Goal: Task Accomplishment & Management: Manage account settings

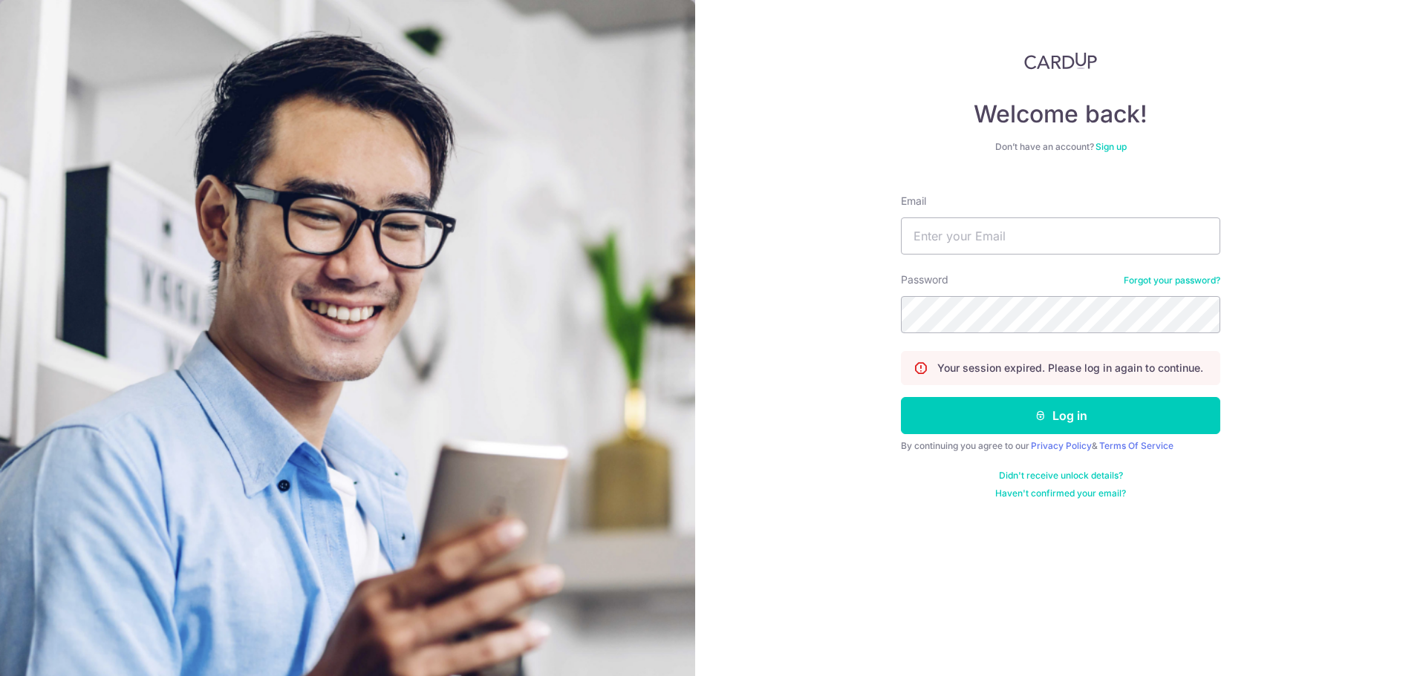
click at [1013, 257] on form "Email Password Forgot your password? Your session expired. Please log in again …" at bounding box center [1060, 341] width 319 height 317
click at [1035, 238] on input "Email" at bounding box center [1060, 236] width 319 height 37
type input "[EMAIL_ADDRESS][DOMAIN_NAME]"
click at [901, 397] on button "Log in" at bounding box center [1060, 415] width 319 height 37
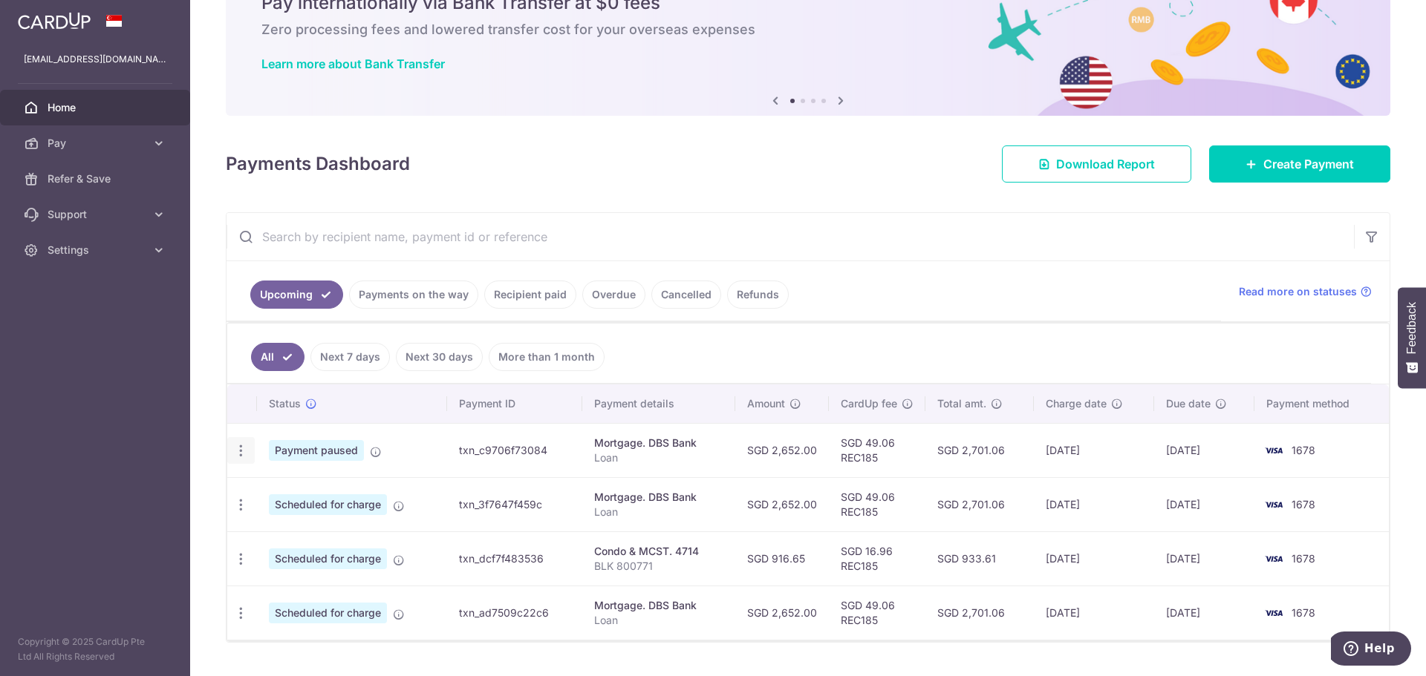
click at [241, 457] on icon "button" at bounding box center [241, 451] width 16 height 16
click at [302, 498] on span "Update payment" at bounding box center [320, 492] width 101 height 18
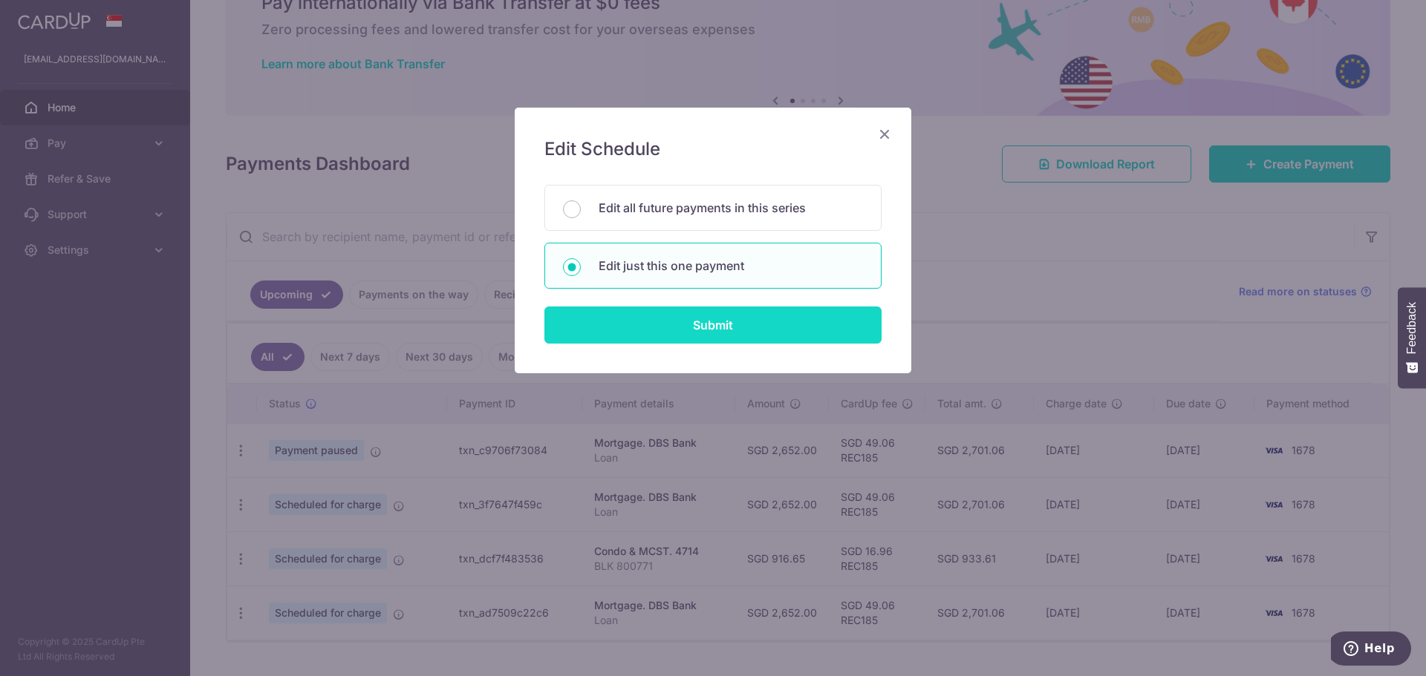
click at [707, 327] on input "Submit" at bounding box center [712, 325] width 337 height 37
radio input "true"
type input "2,652.00"
type input "08/10/2025"
type input "Loan"
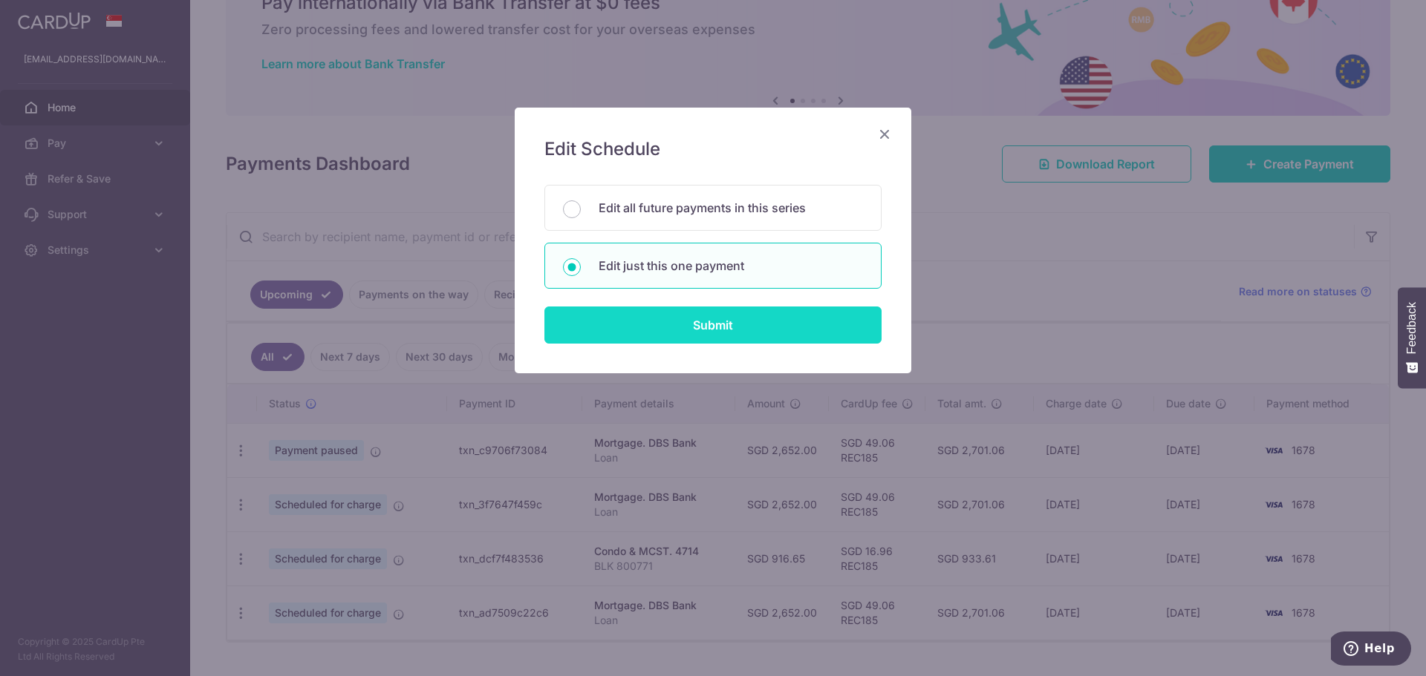
type input "REC185"
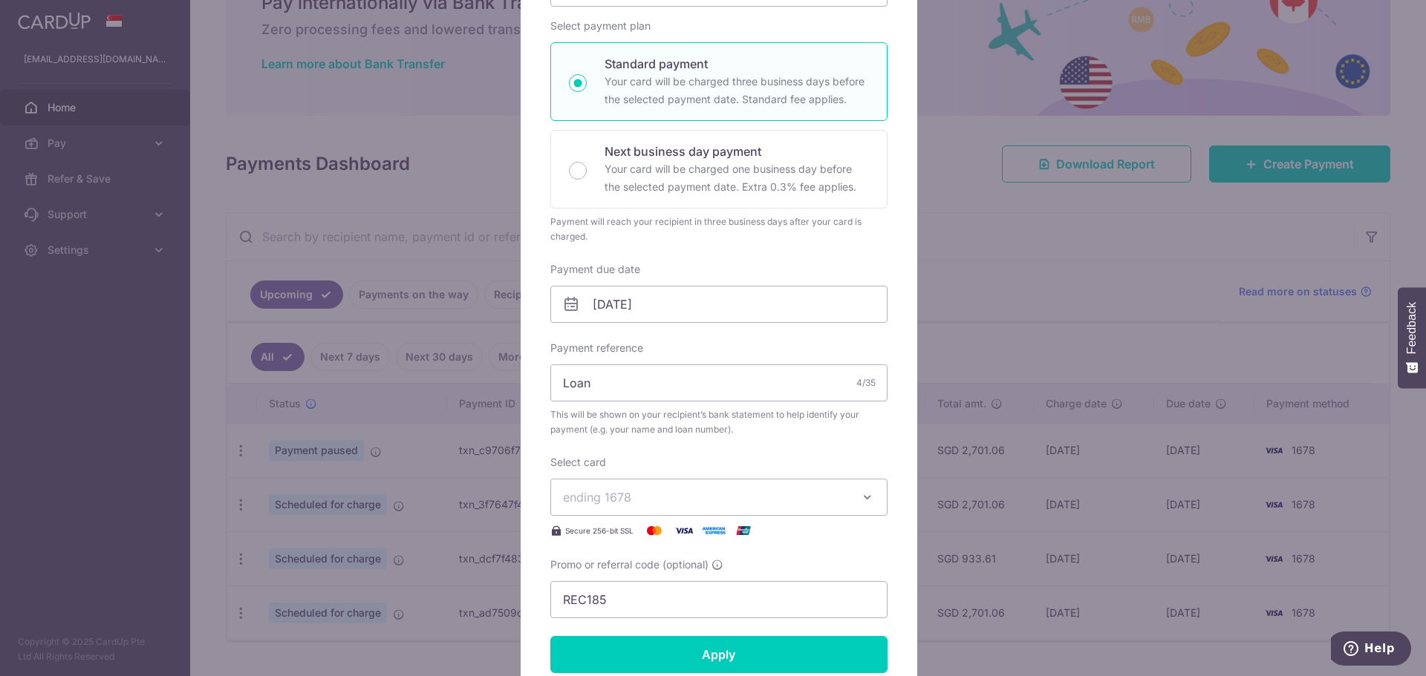
scroll to position [223, 0]
click at [760, 305] on input "08/10/2025" at bounding box center [718, 302] width 337 height 37
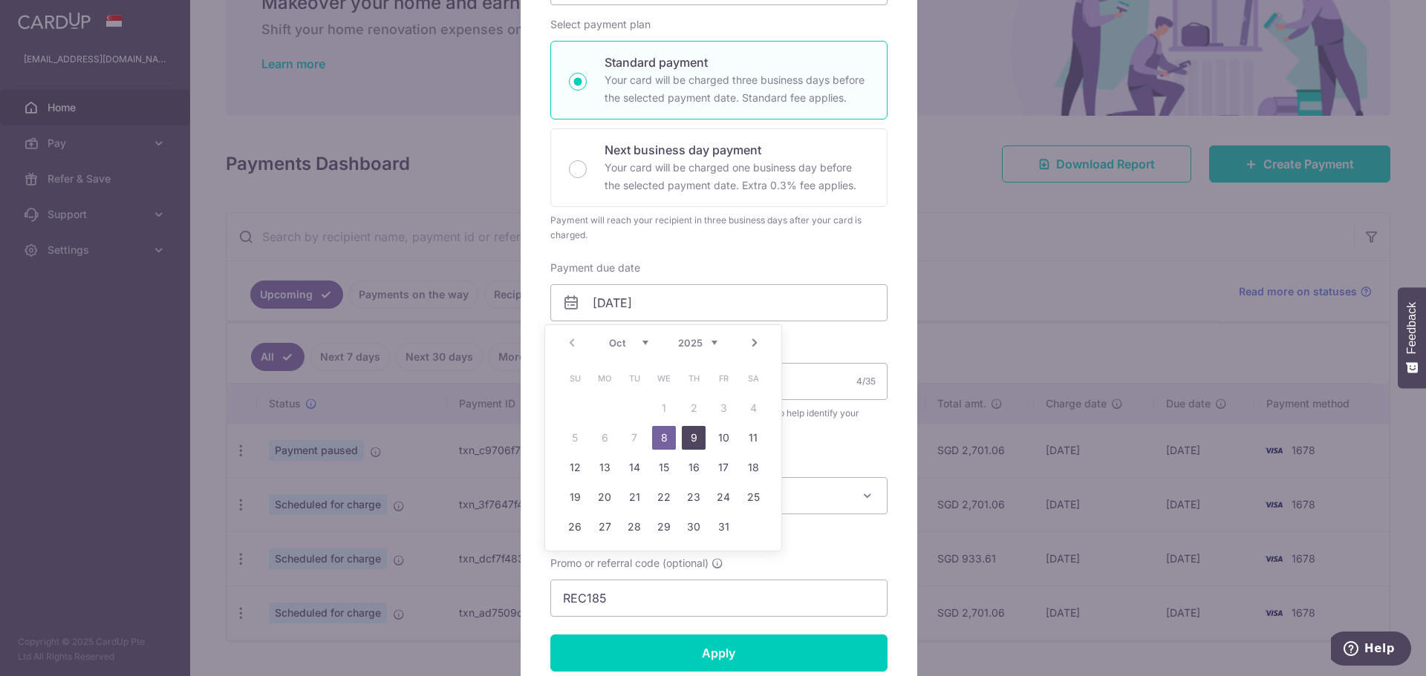
click at [688, 435] on link "9" at bounding box center [694, 438] width 24 height 24
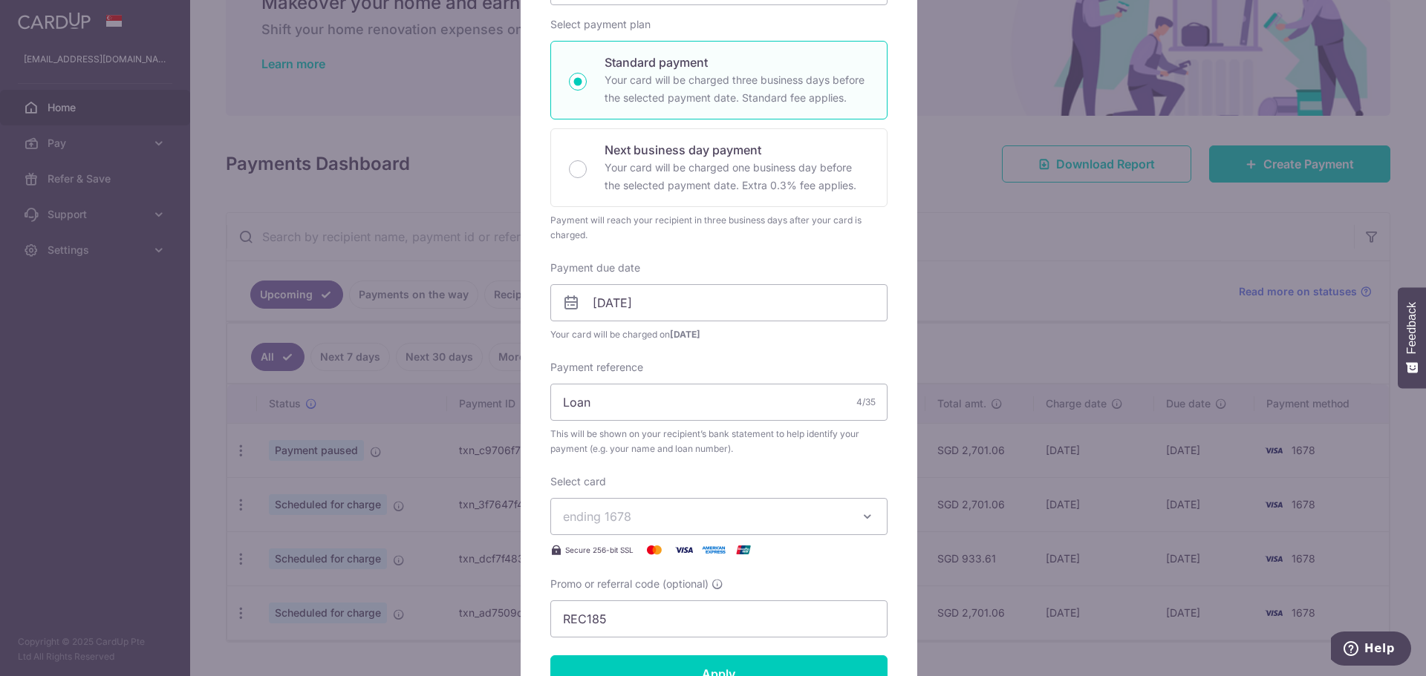
scroll to position [297, 0]
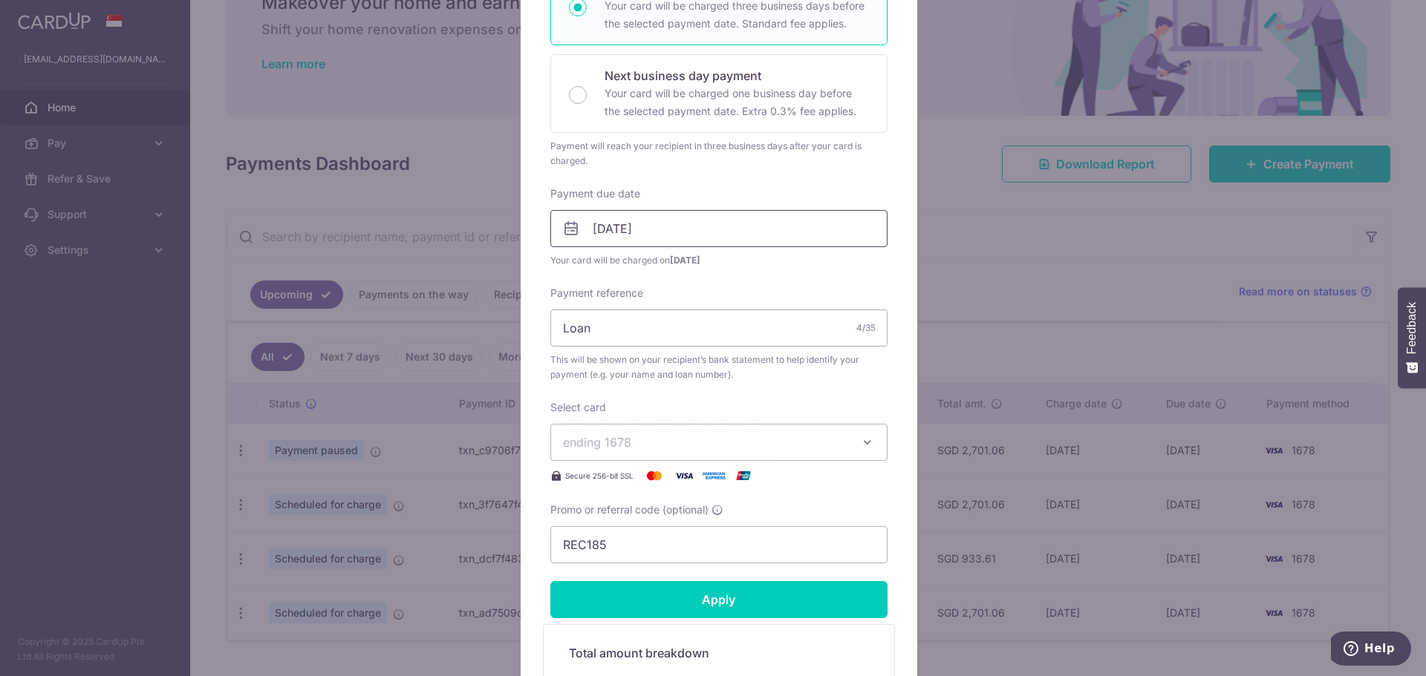
click at [772, 233] on input "[DATE]" at bounding box center [718, 228] width 337 height 37
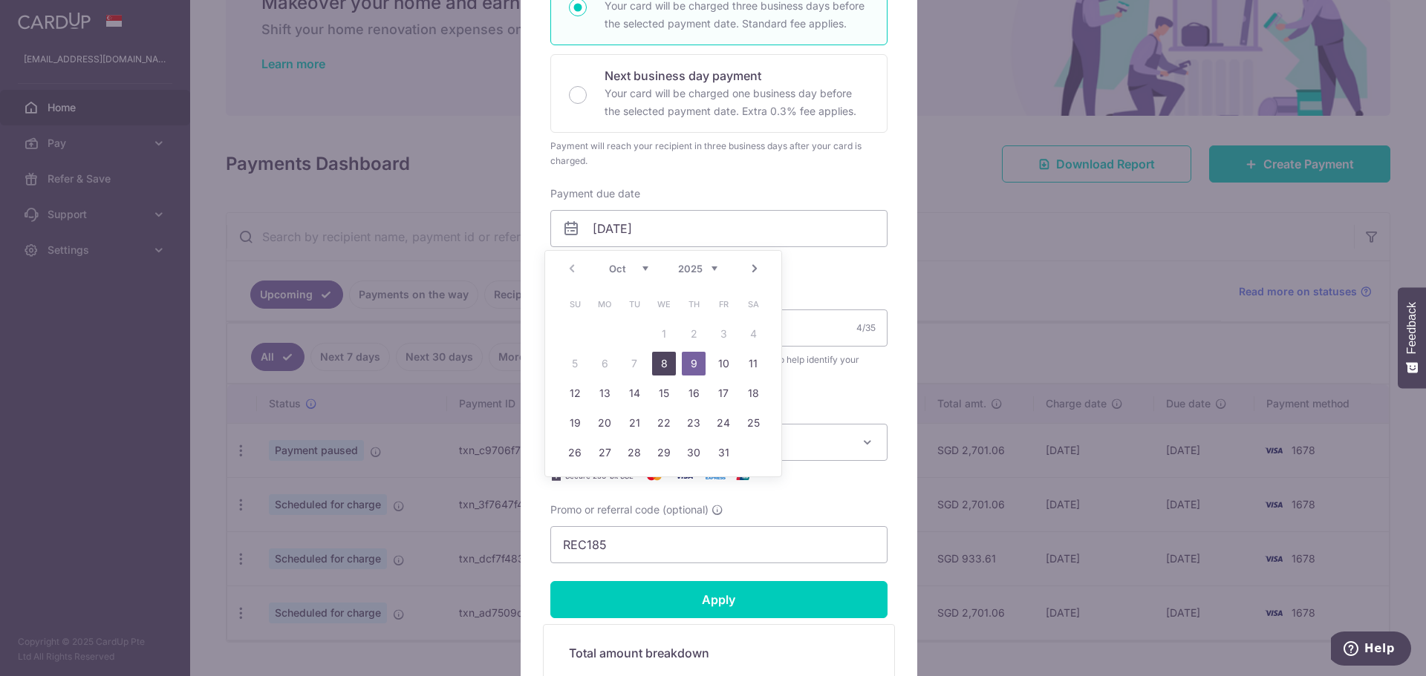
click at [656, 361] on link "8" at bounding box center [664, 364] width 24 height 24
type input "08/10/2025"
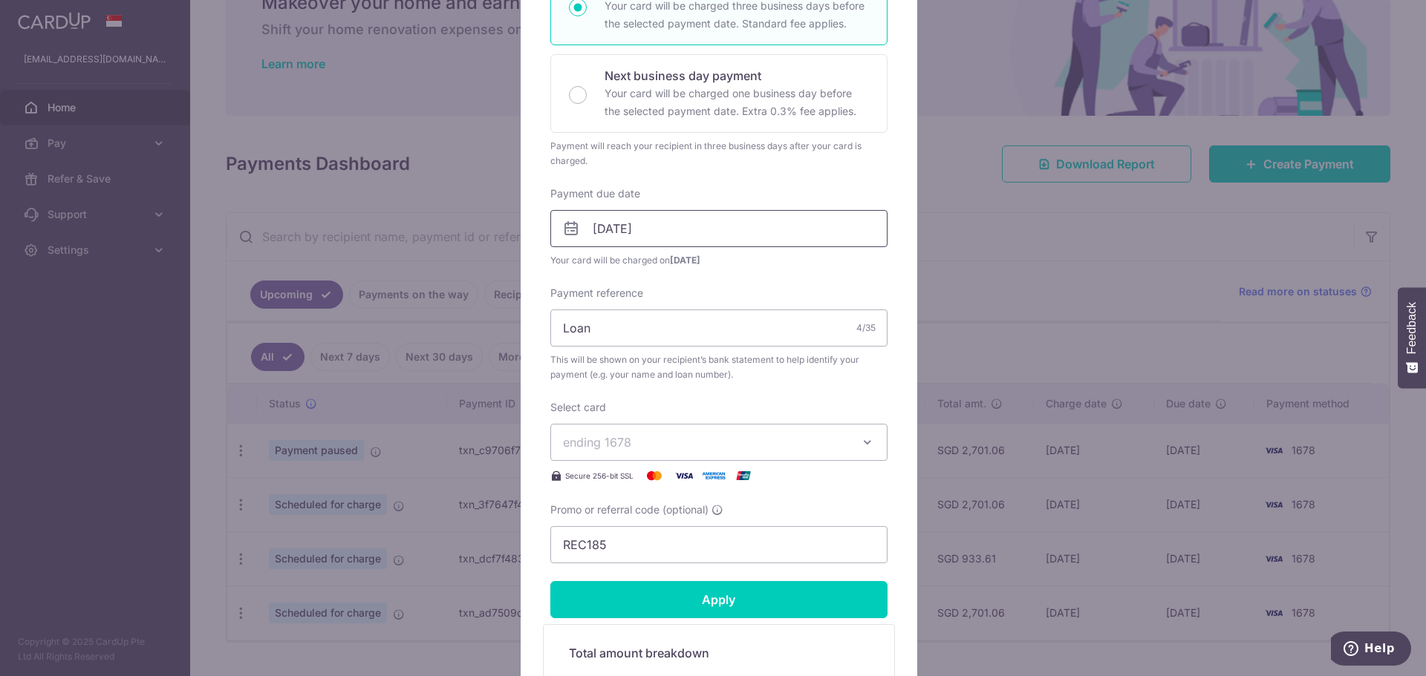
click at [730, 241] on input "08/10/2025" at bounding box center [718, 228] width 337 height 37
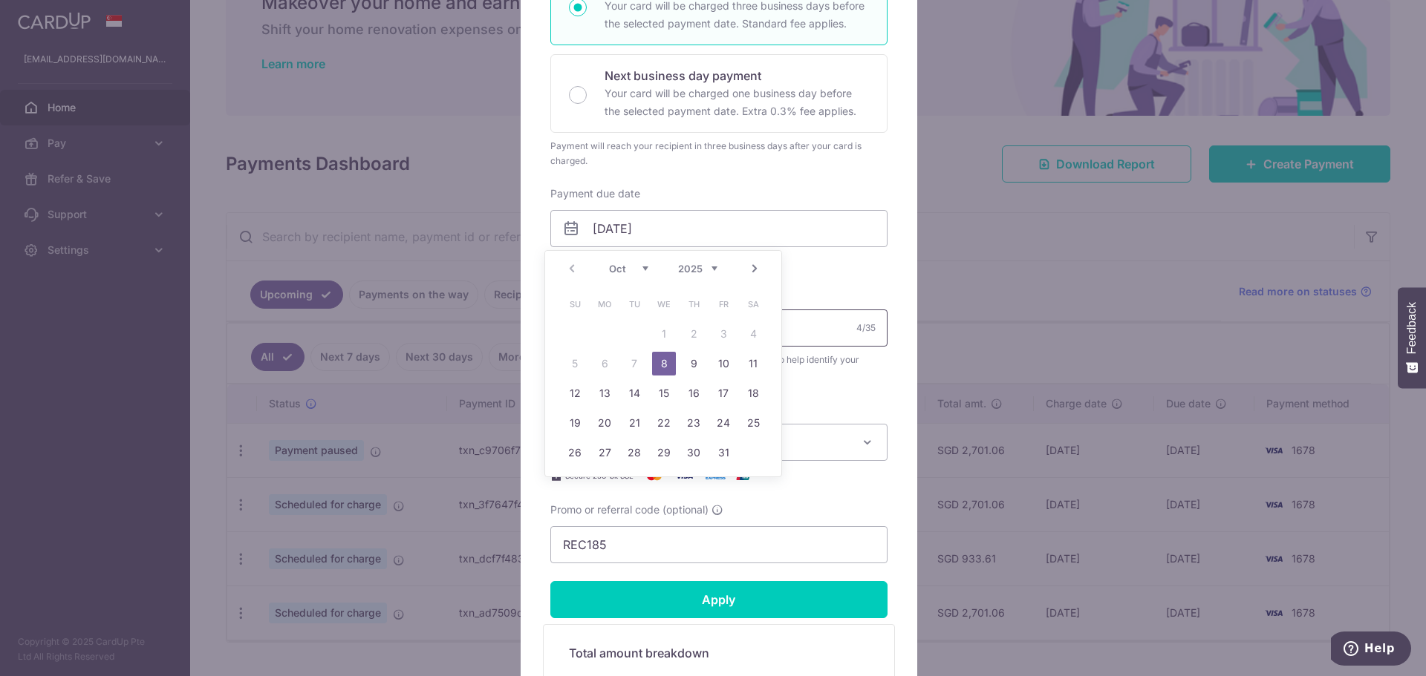
click at [846, 312] on input "Loan" at bounding box center [718, 328] width 337 height 37
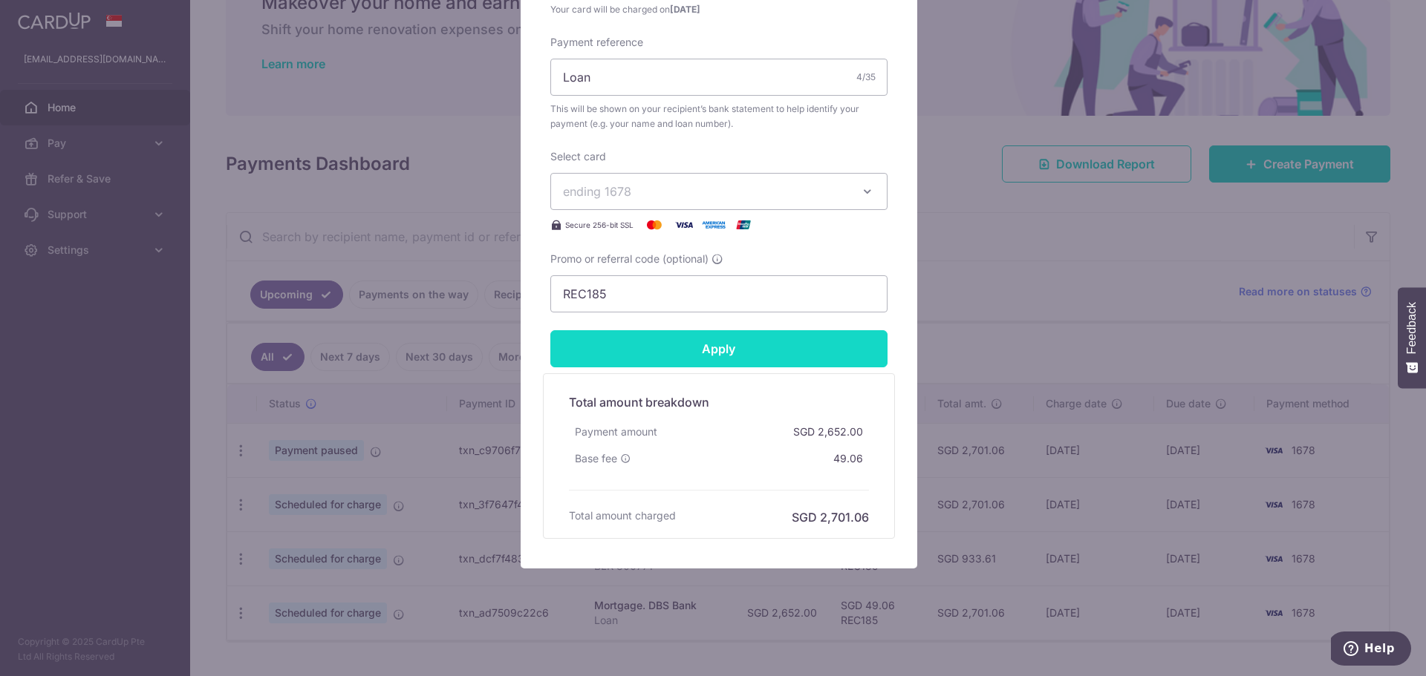
click at [819, 342] on input "Apply" at bounding box center [718, 348] width 337 height 37
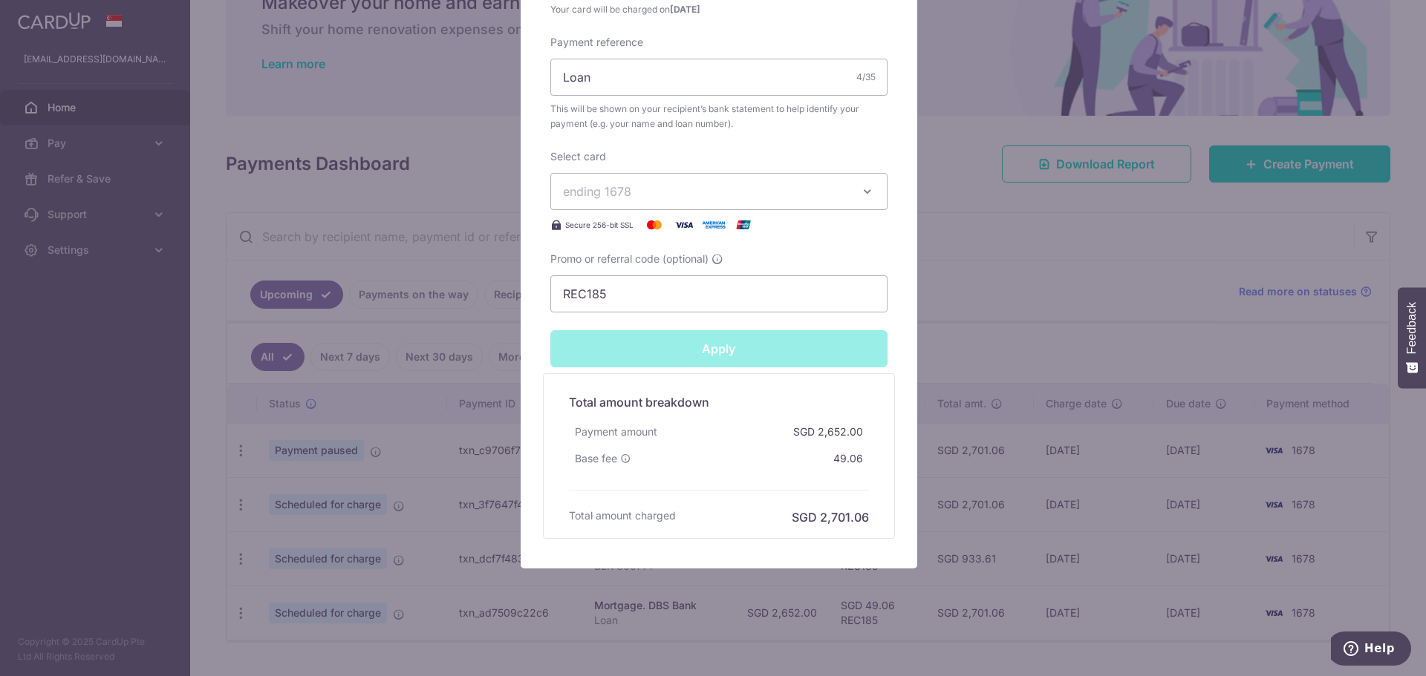
type input "Successfully Applied"
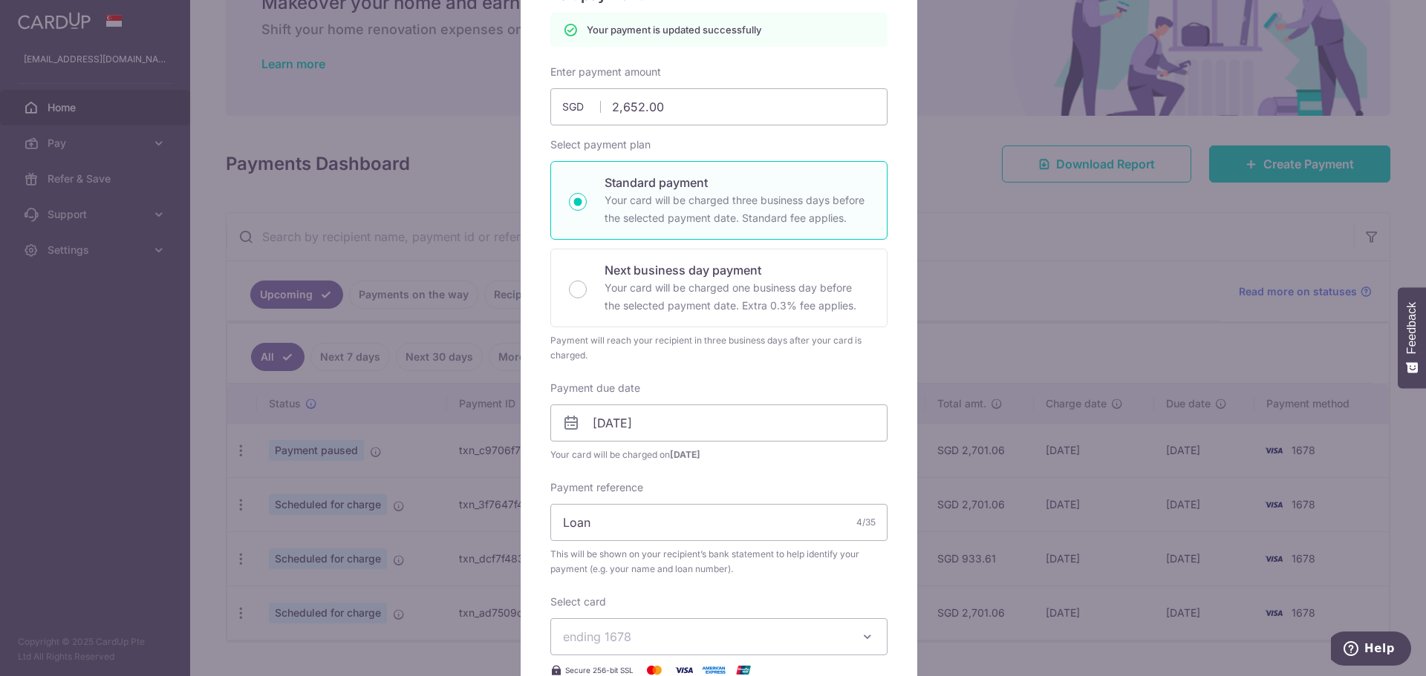
scroll to position [0, 0]
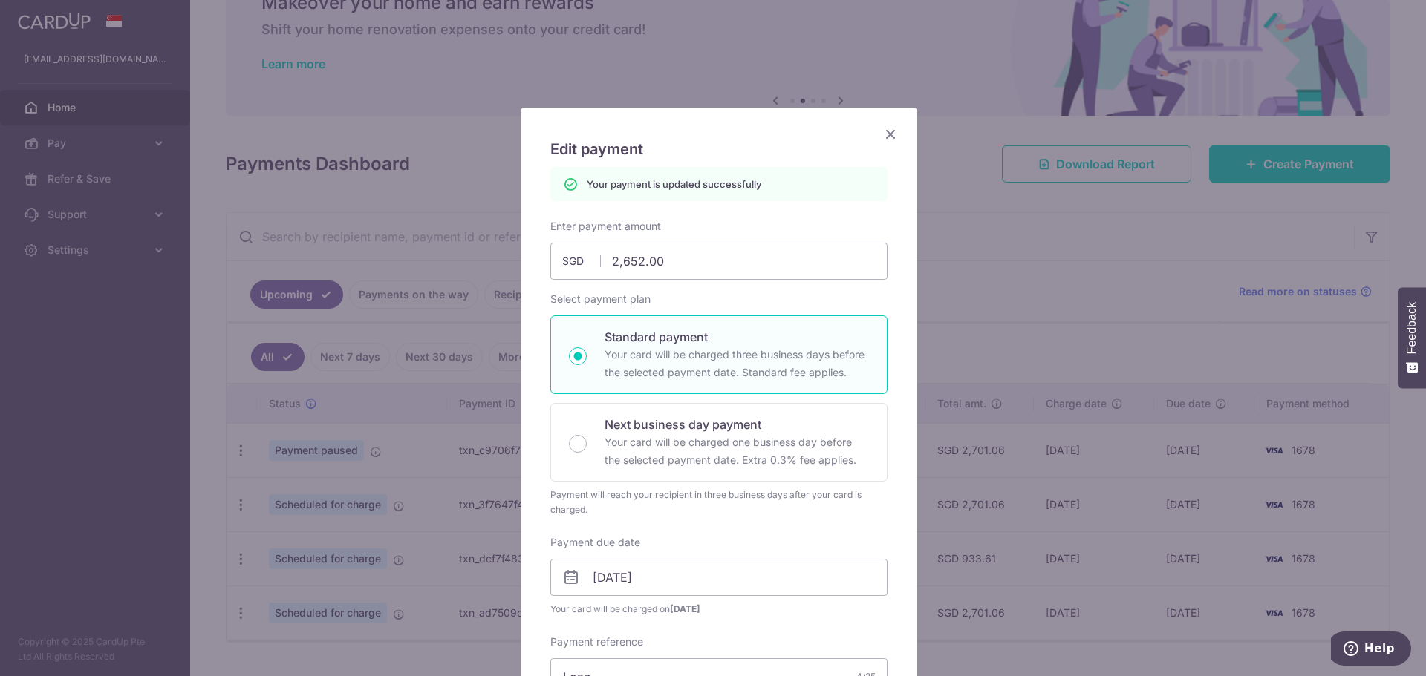
click at [875, 128] on div "Edit payment By clicking apply, you will make changes to all payments to DBS Ba…" at bounding box center [718, 638] width 396 height 1061
click at [881, 126] on icon "Close" at bounding box center [890, 134] width 18 height 19
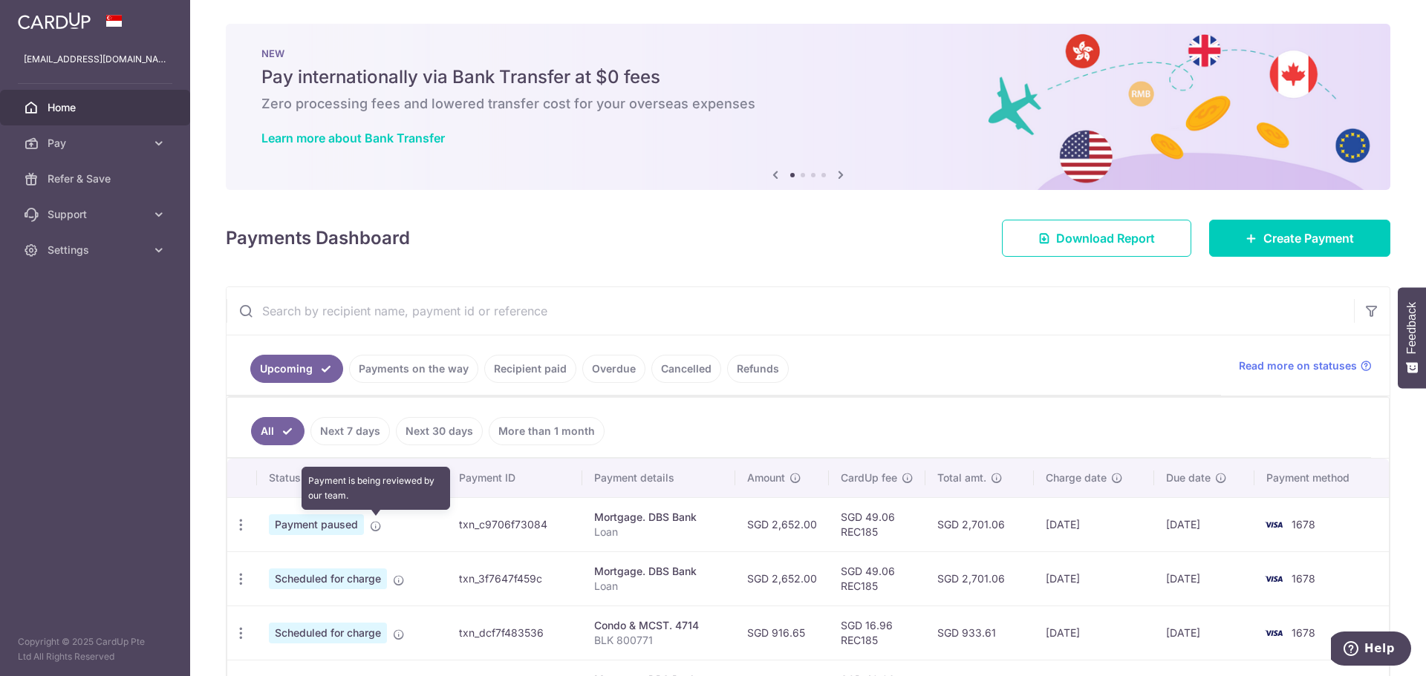
click at [372, 525] on icon at bounding box center [376, 526] width 12 height 12
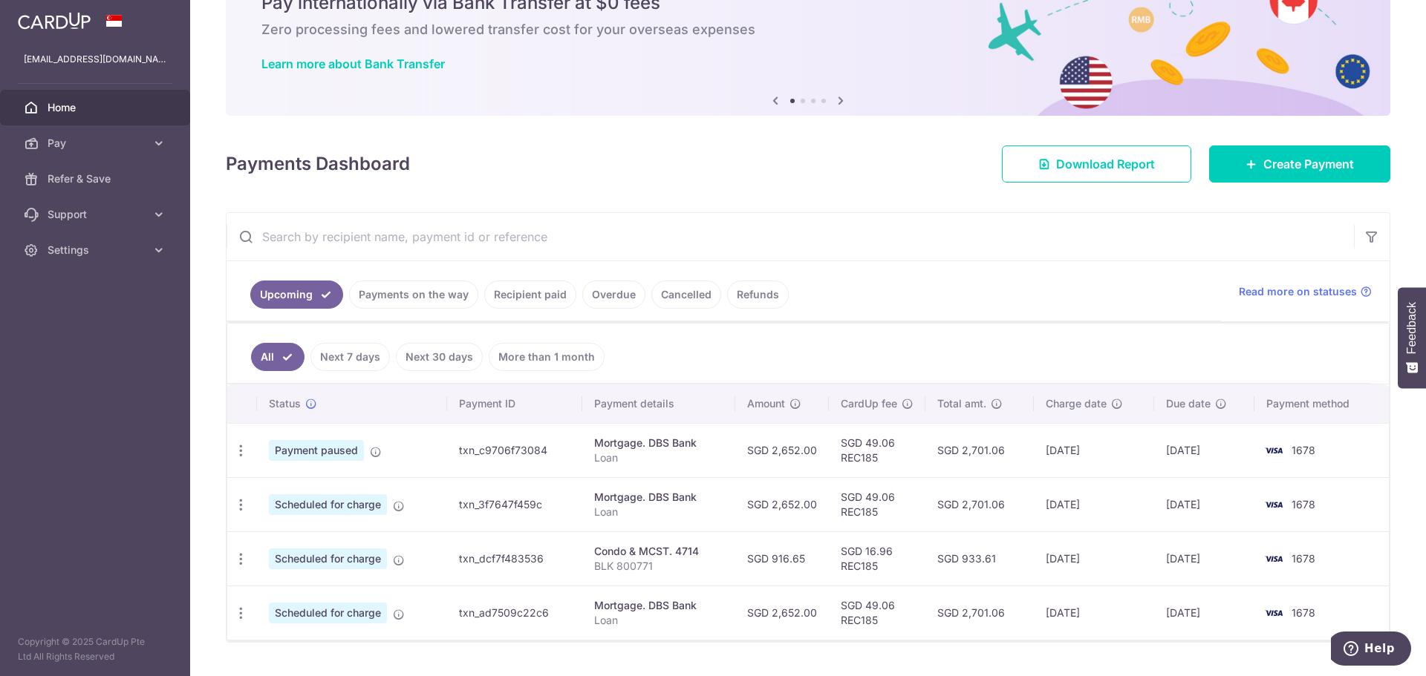
scroll to position [111, 0]
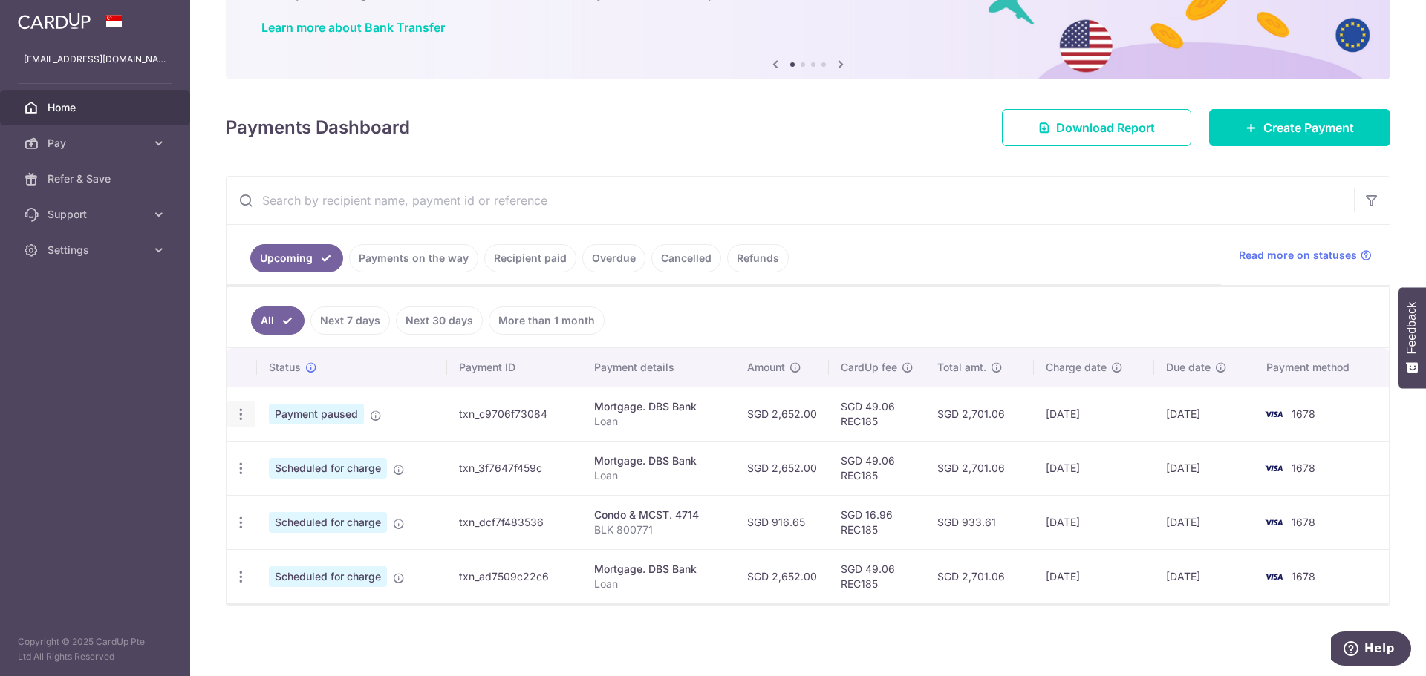
click at [245, 417] on icon "button" at bounding box center [241, 415] width 16 height 16
click at [267, 457] on link "Update payment" at bounding box center [305, 455] width 154 height 36
radio input "true"
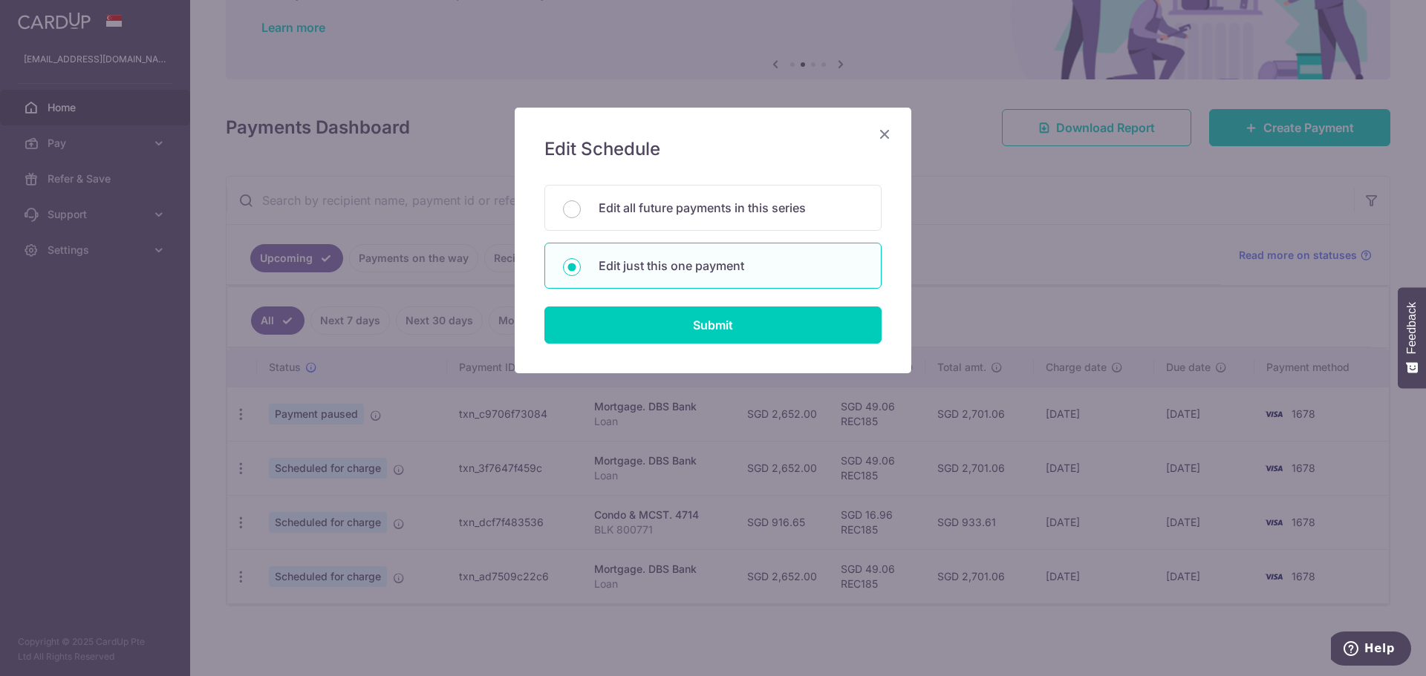
click at [881, 138] on icon "Close" at bounding box center [884, 134] width 18 height 19
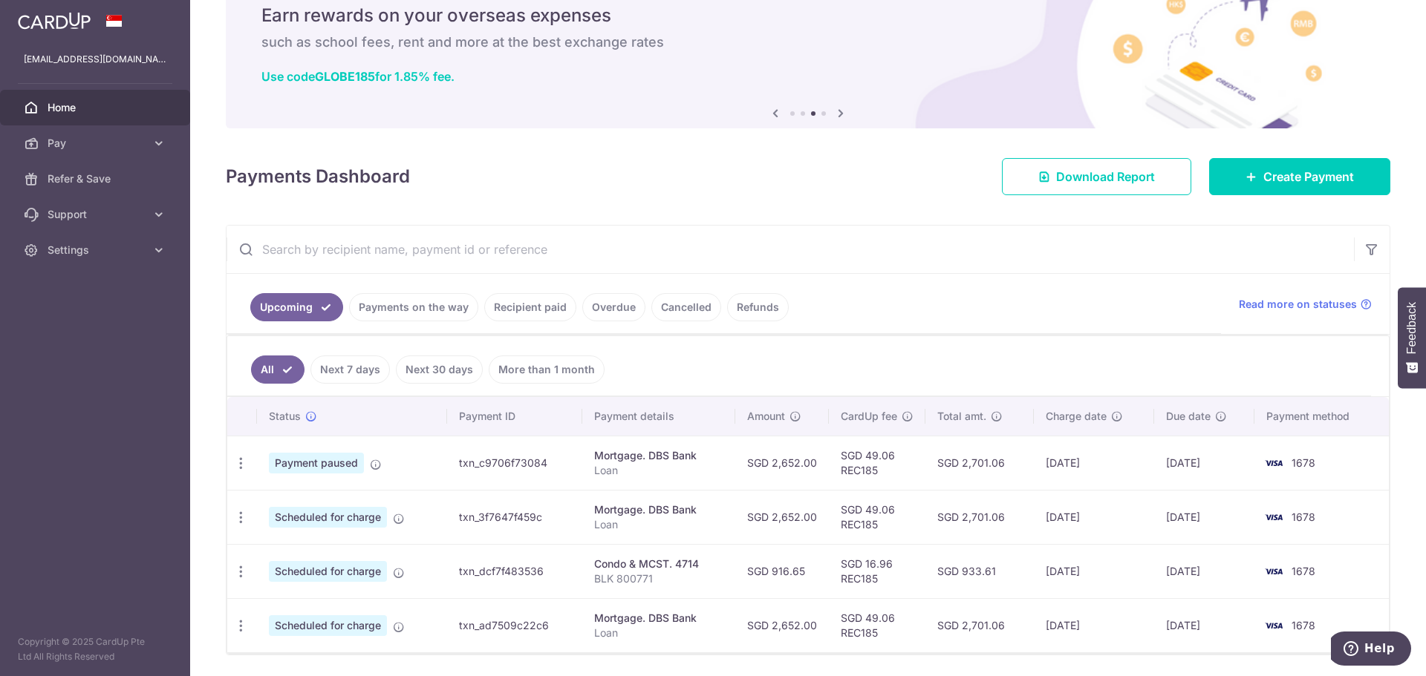
scroll to position [0, 0]
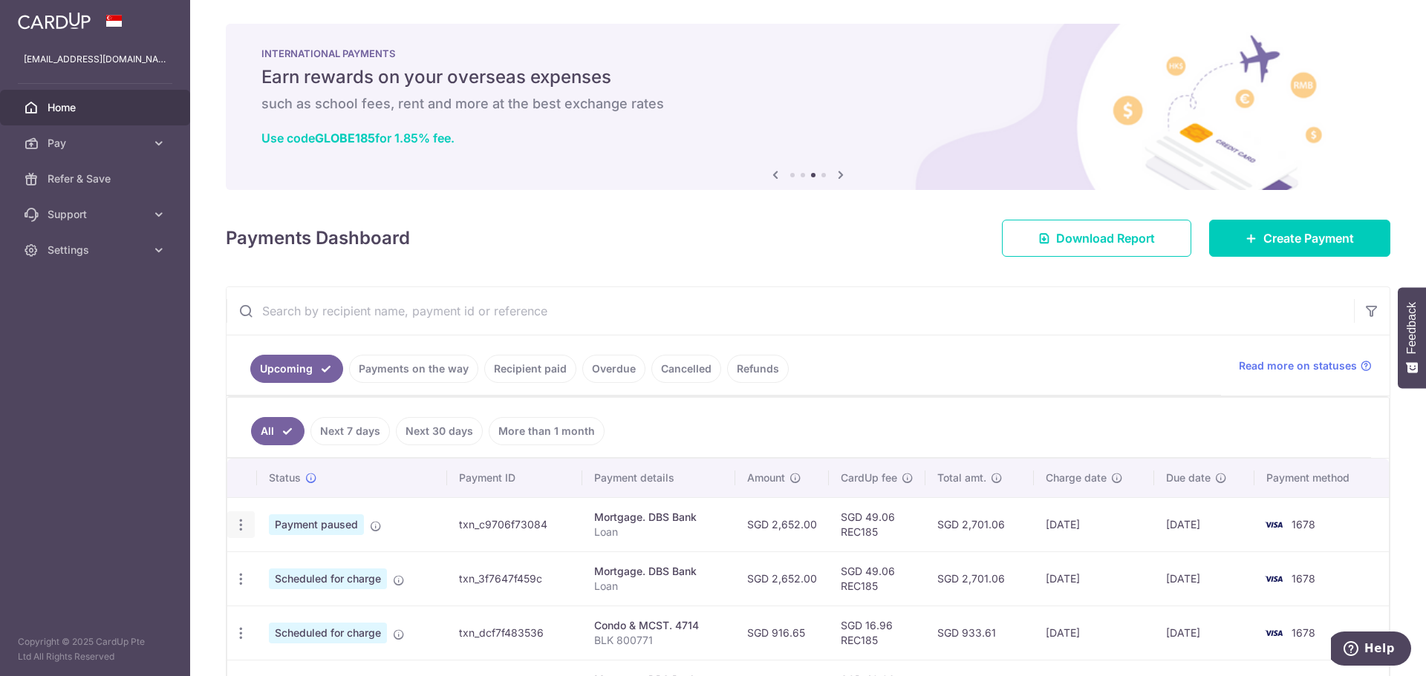
click at [250, 533] on div "Update payment Cancel payment Upload doc" at bounding box center [240, 525] width 27 height 27
click at [243, 531] on icon "button" at bounding box center [241, 525] width 16 height 16
click at [267, 561] on link "Update payment" at bounding box center [305, 566] width 154 height 36
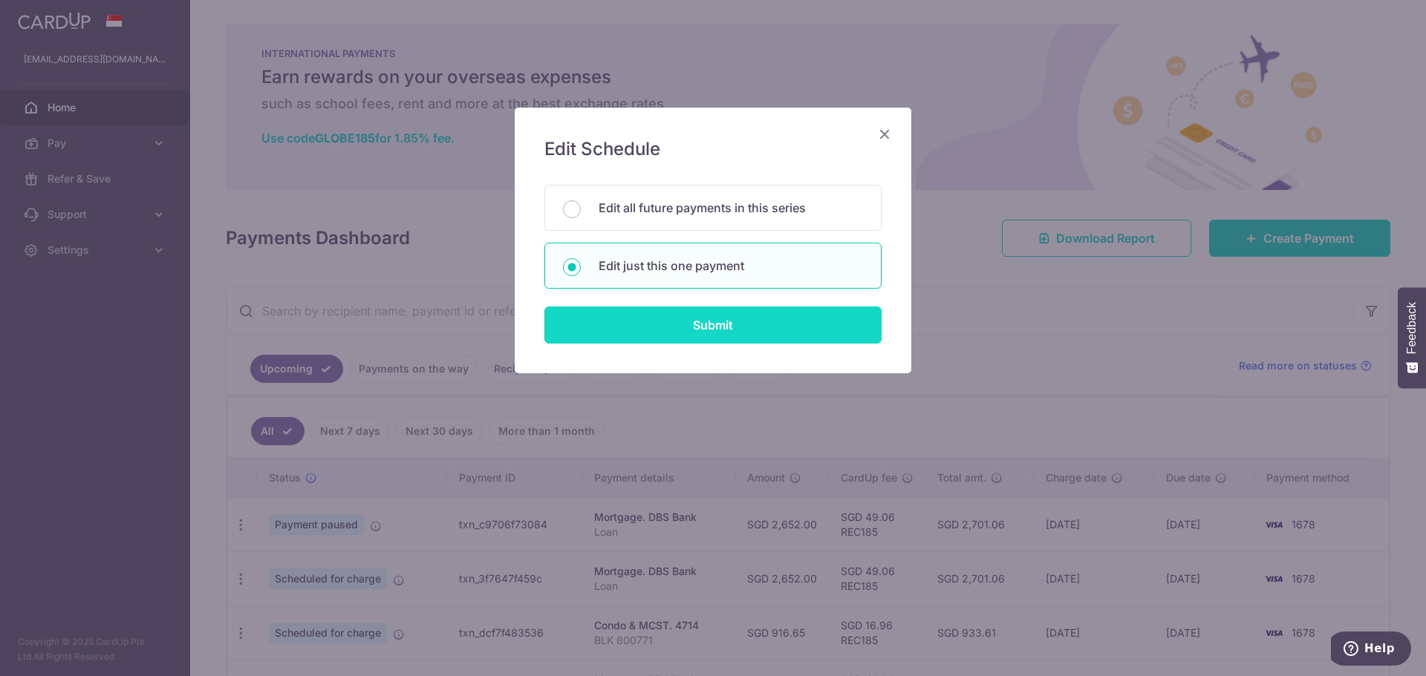
click at [753, 310] on input "Submit" at bounding box center [712, 325] width 337 height 37
radio input "true"
type input "2,652.00"
type input "08/10/2025"
type input "Loan"
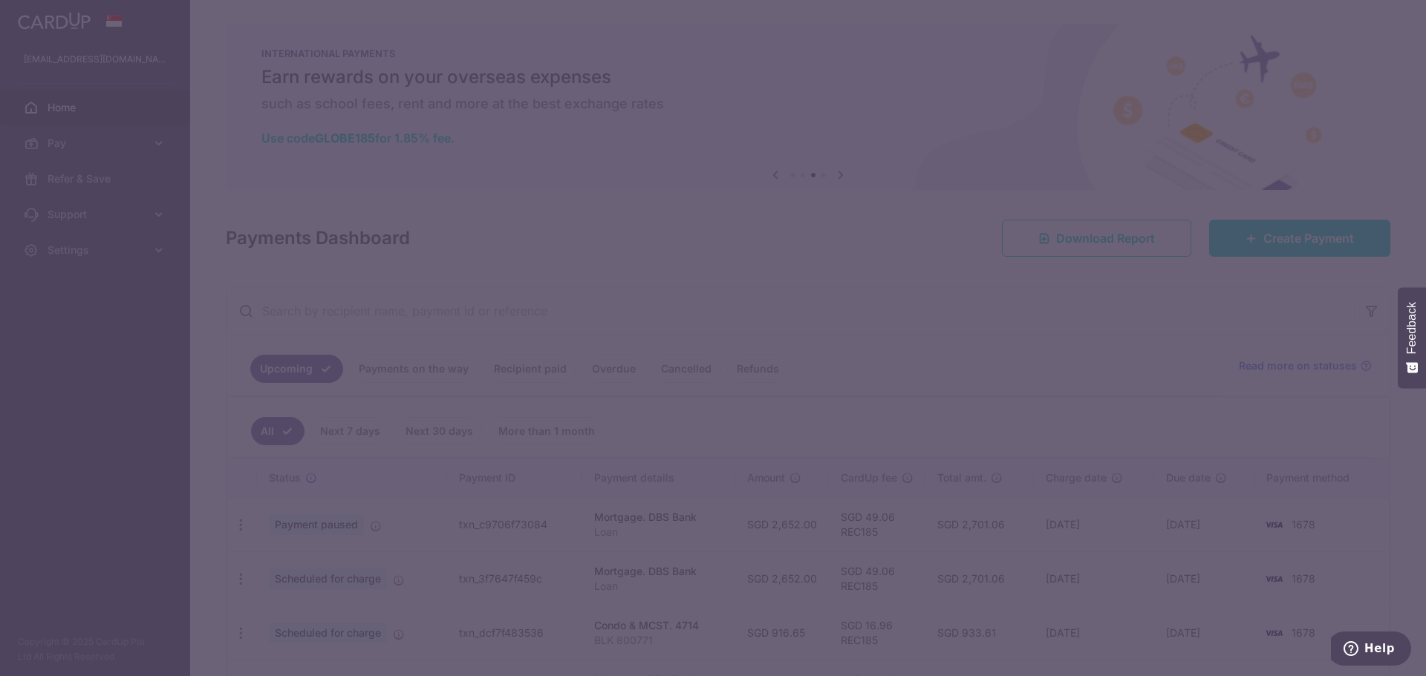
type input "REC185"
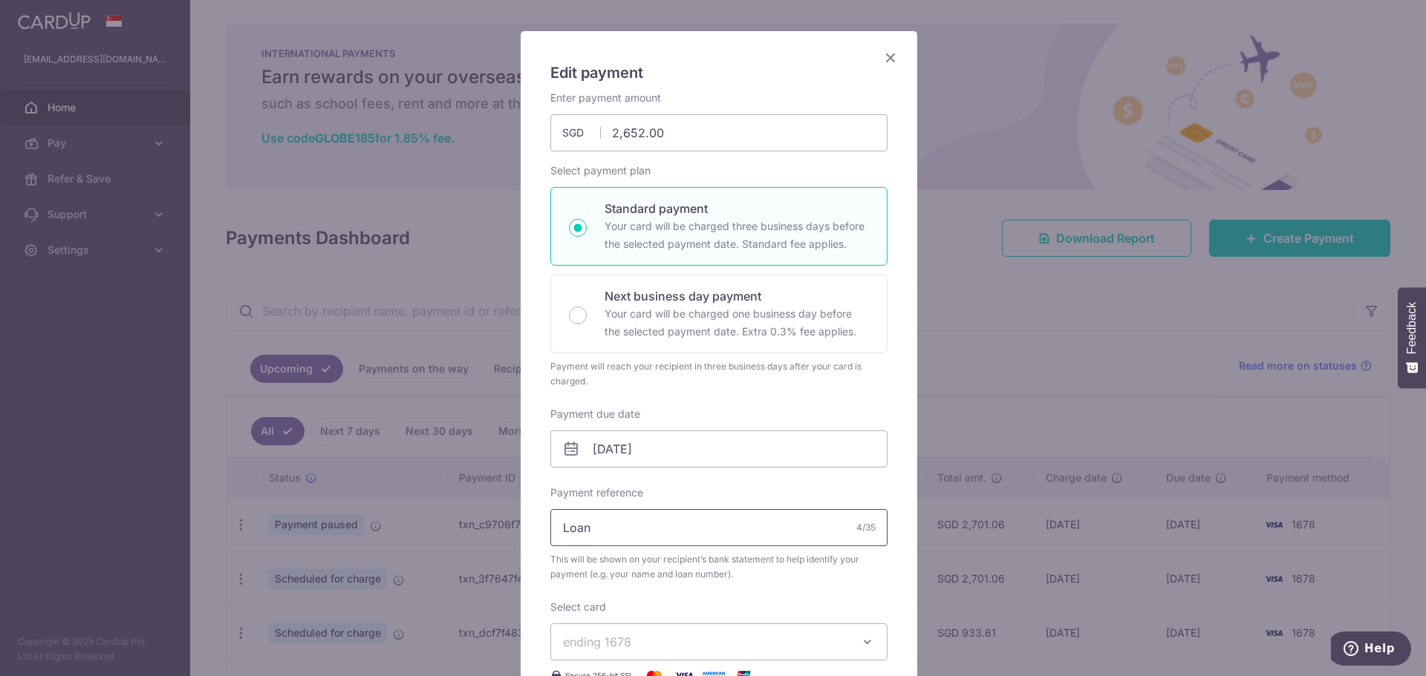
scroll to position [148, 0]
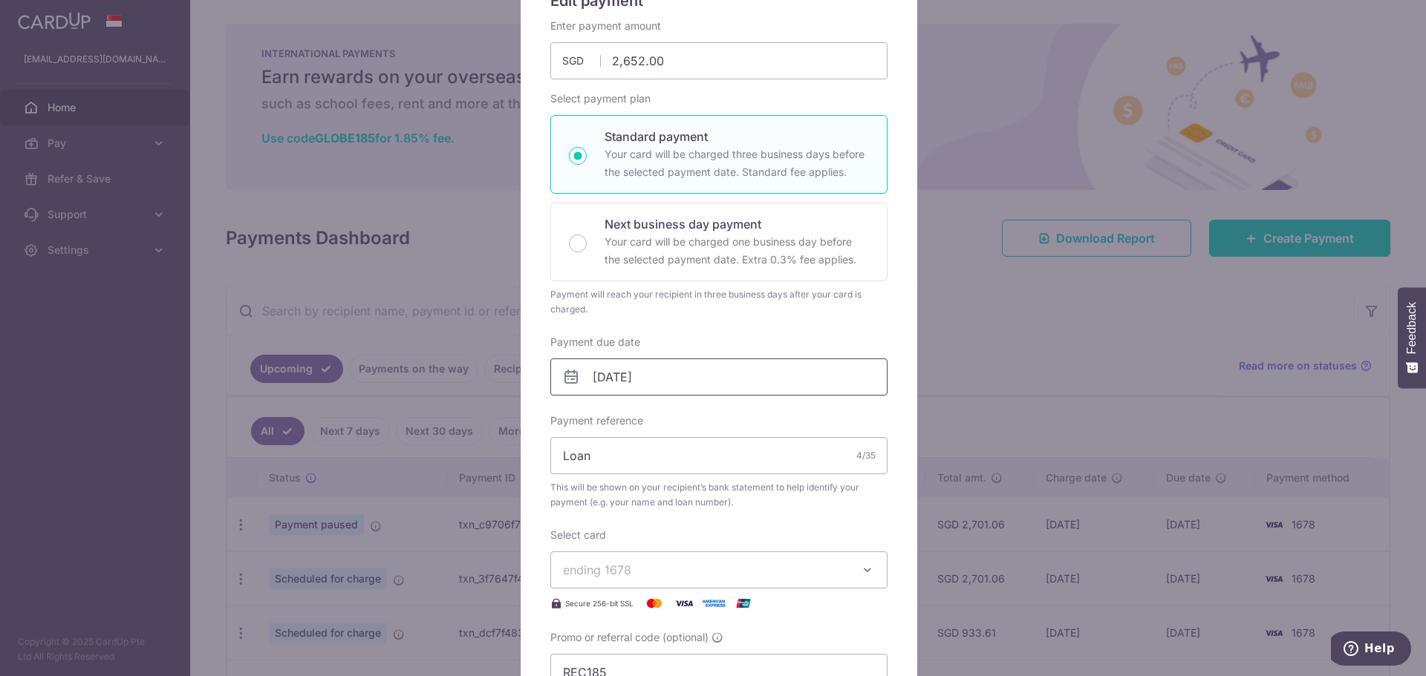
click at [770, 382] on input "08/10/2025" at bounding box center [718, 377] width 337 height 37
click at [700, 517] on link "9" at bounding box center [694, 512] width 24 height 24
type input "09/10/2025"
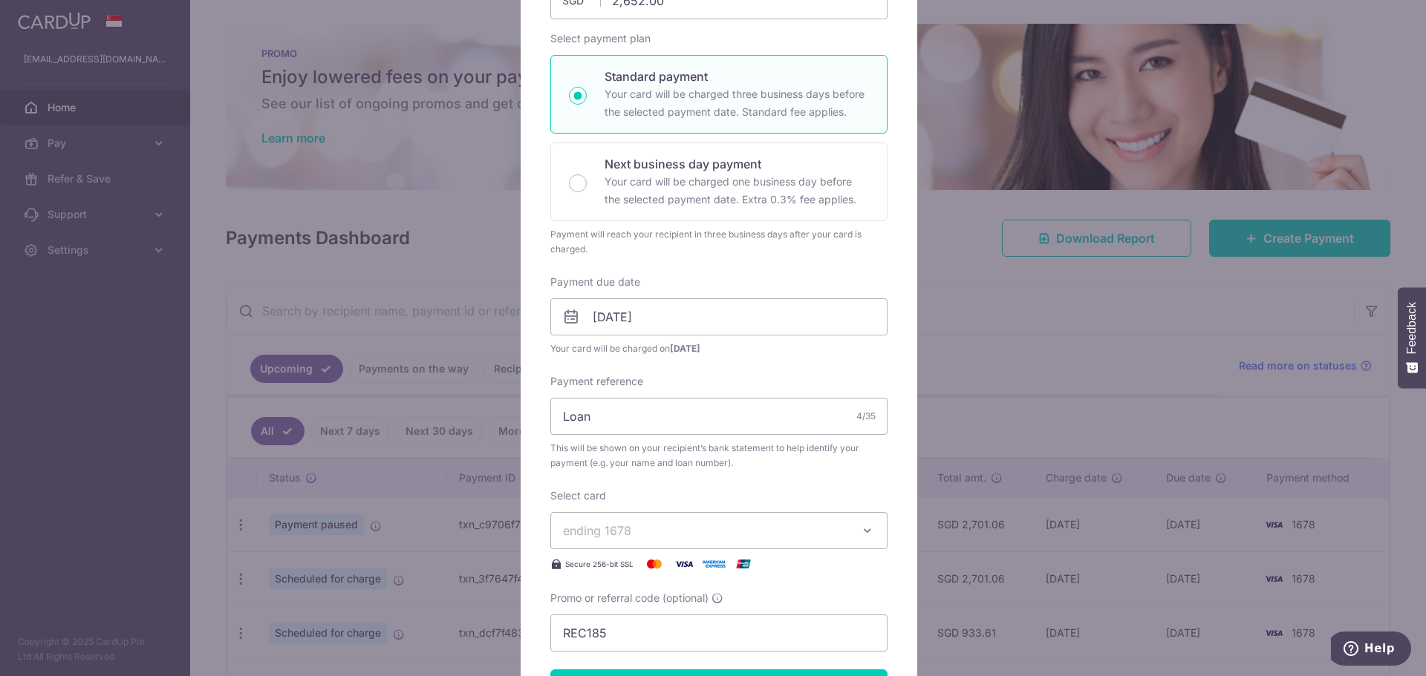
scroll to position [371, 0]
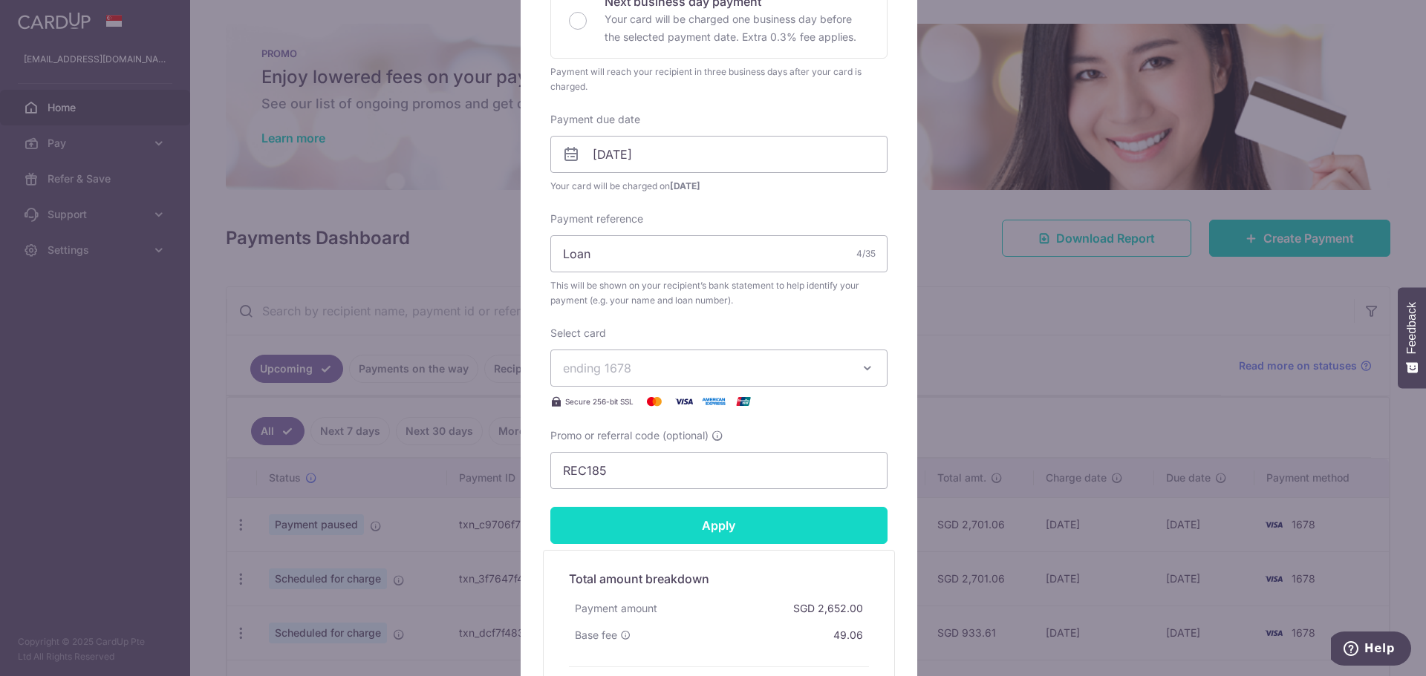
click at [650, 537] on input "Apply" at bounding box center [718, 525] width 337 height 37
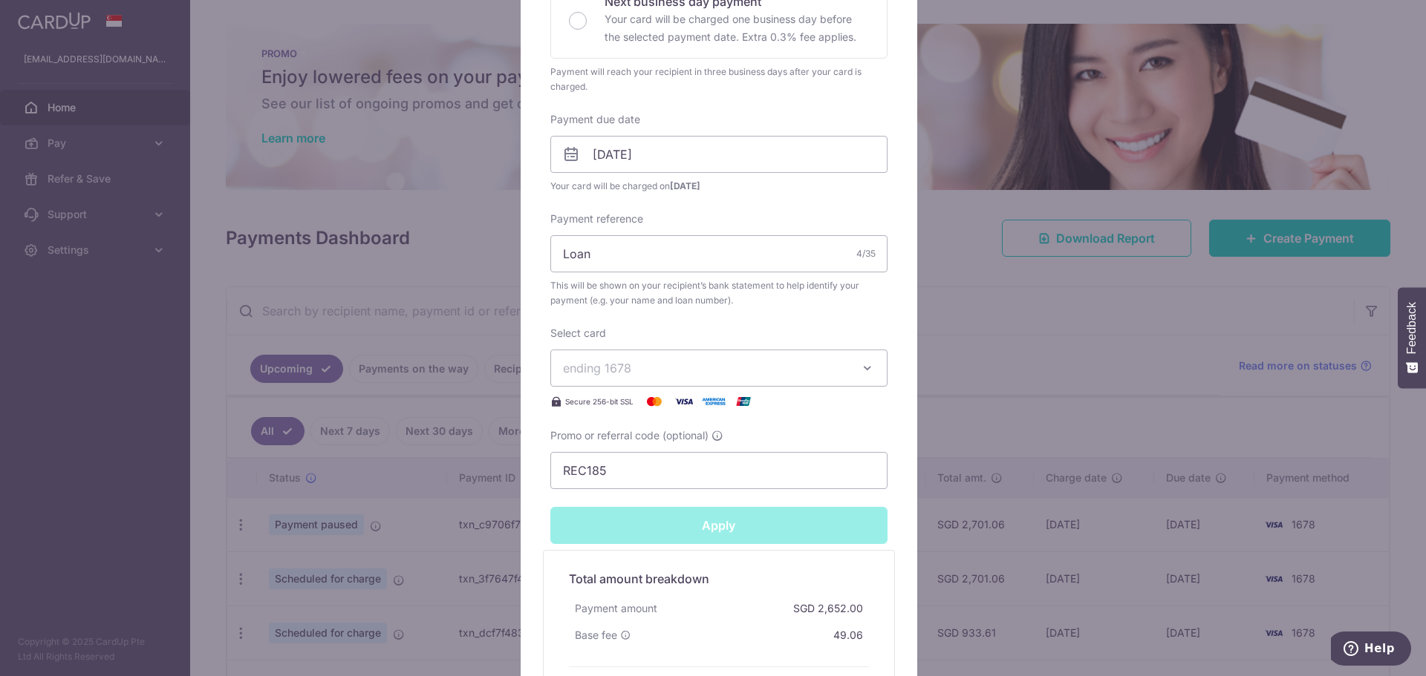
type input "Successfully Applied"
click at [1069, 353] on div "Edit payment By clicking apply, you will make changes to all payments to DBS Ba…" at bounding box center [713, 338] width 1426 height 676
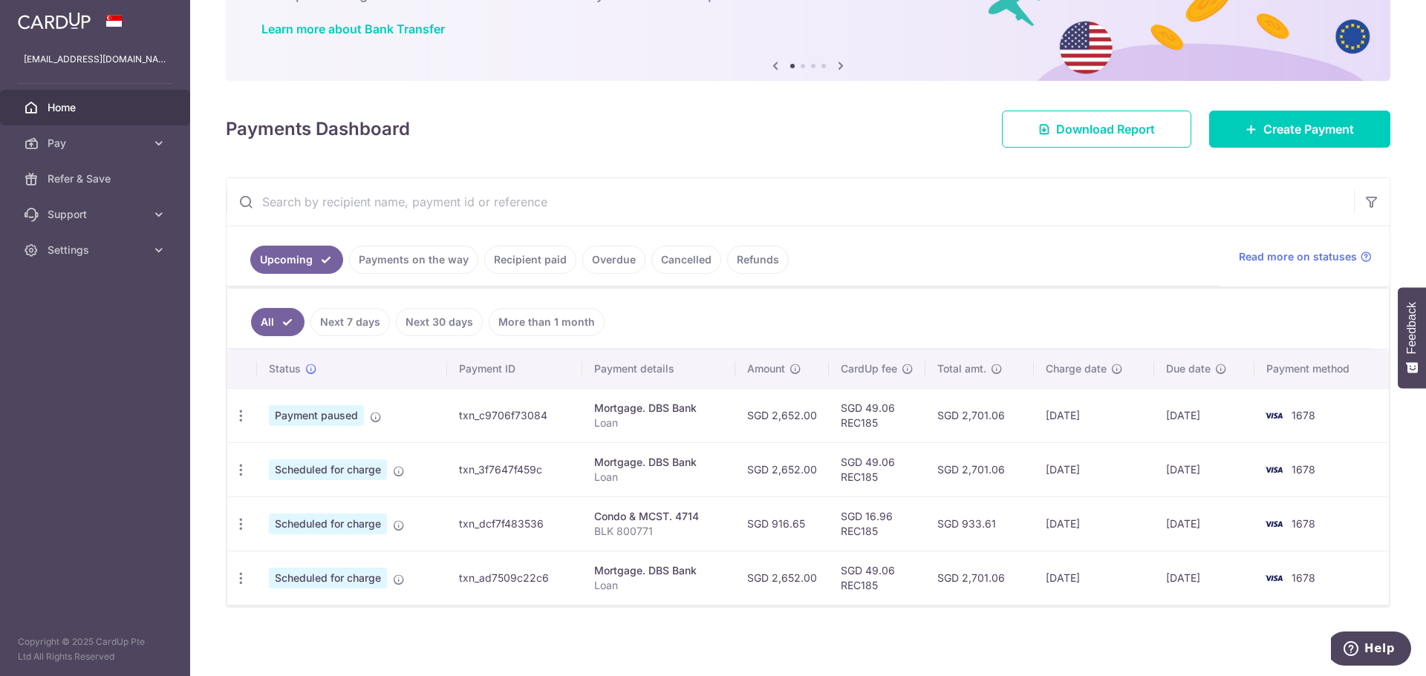
scroll to position [111, 0]
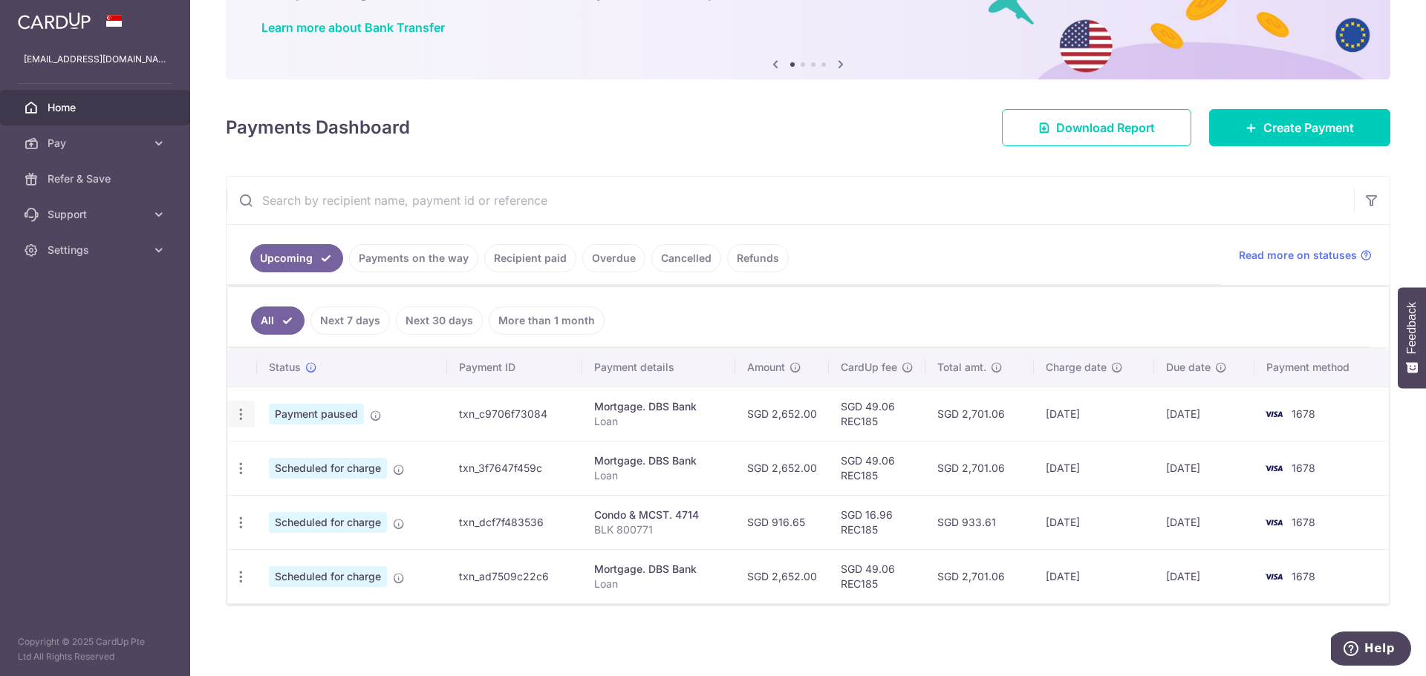
click at [241, 405] on div "Update payment Cancel payment Upload doc" at bounding box center [240, 414] width 27 height 27
click at [241, 415] on icon "button" at bounding box center [241, 415] width 16 height 16
click at [288, 453] on span "Update payment" at bounding box center [320, 455] width 101 height 18
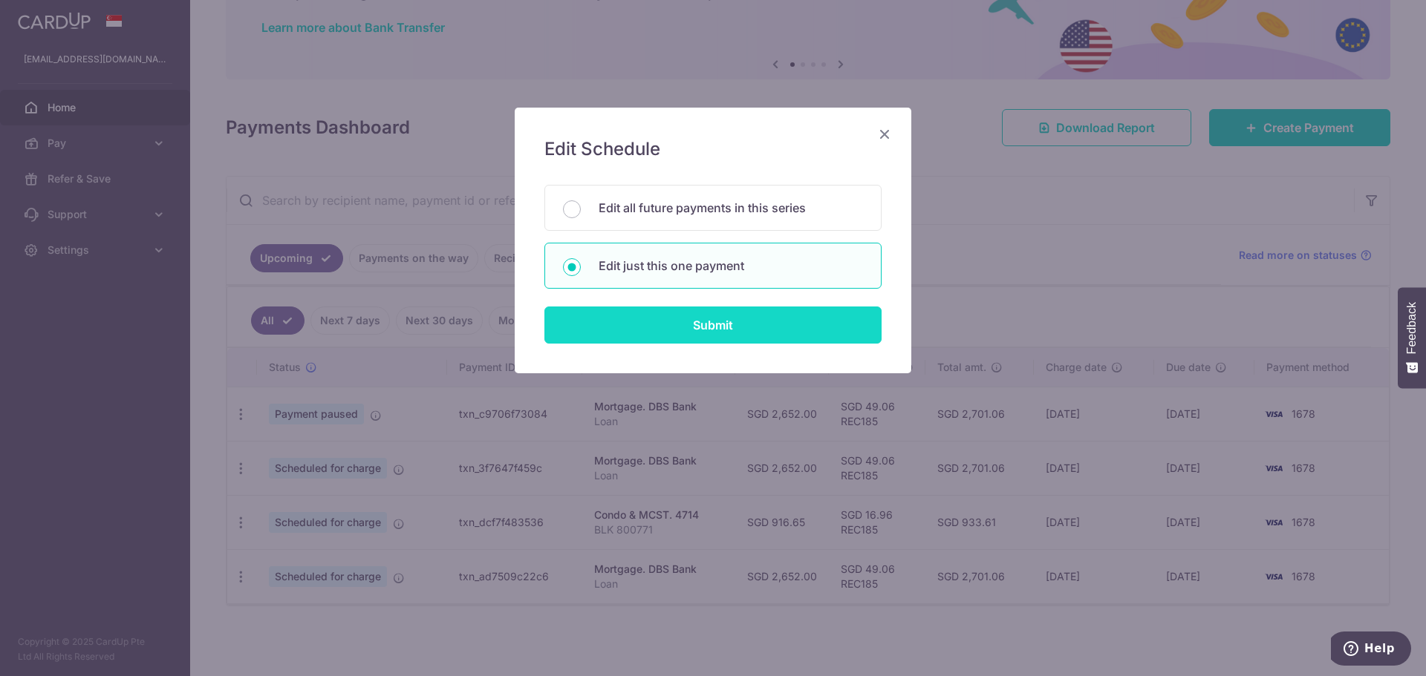
click at [729, 327] on input "Submit" at bounding box center [712, 325] width 337 height 37
radio input "true"
type input "2,652.00"
type input "09/10/2025"
type input "Loan"
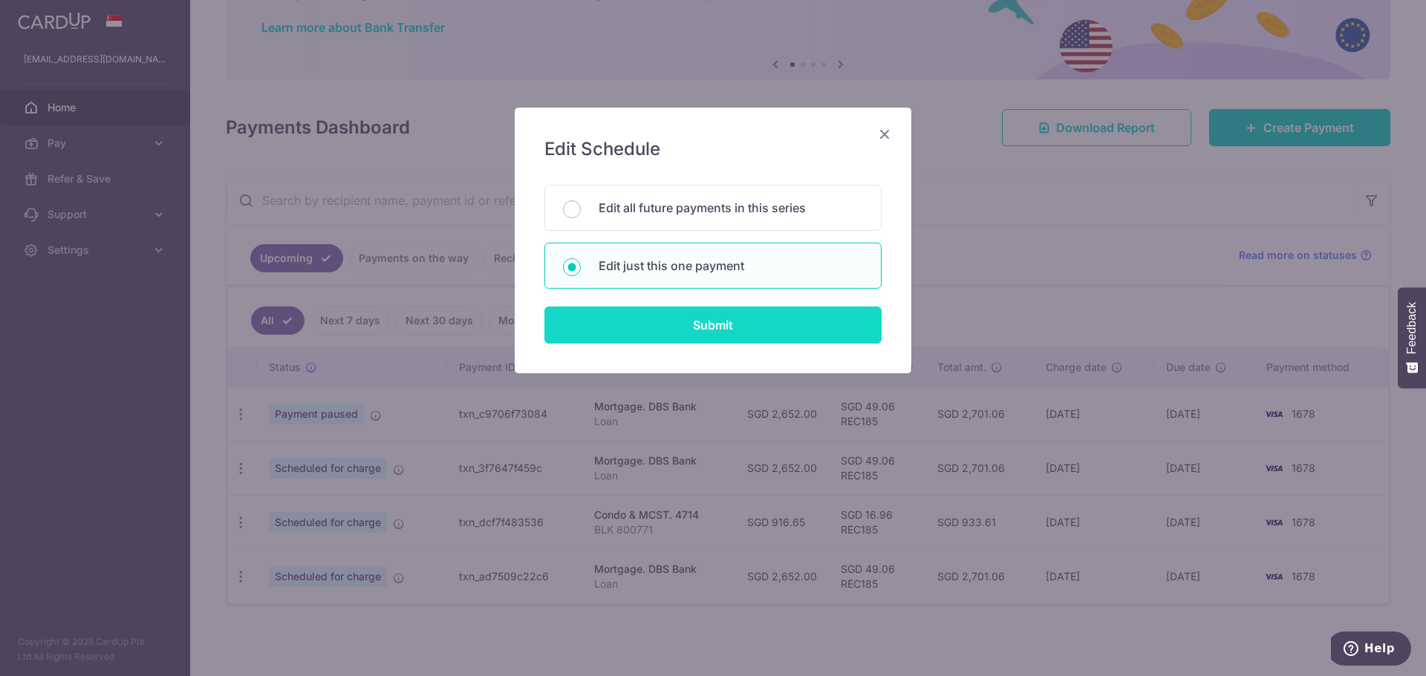
type input "REC185"
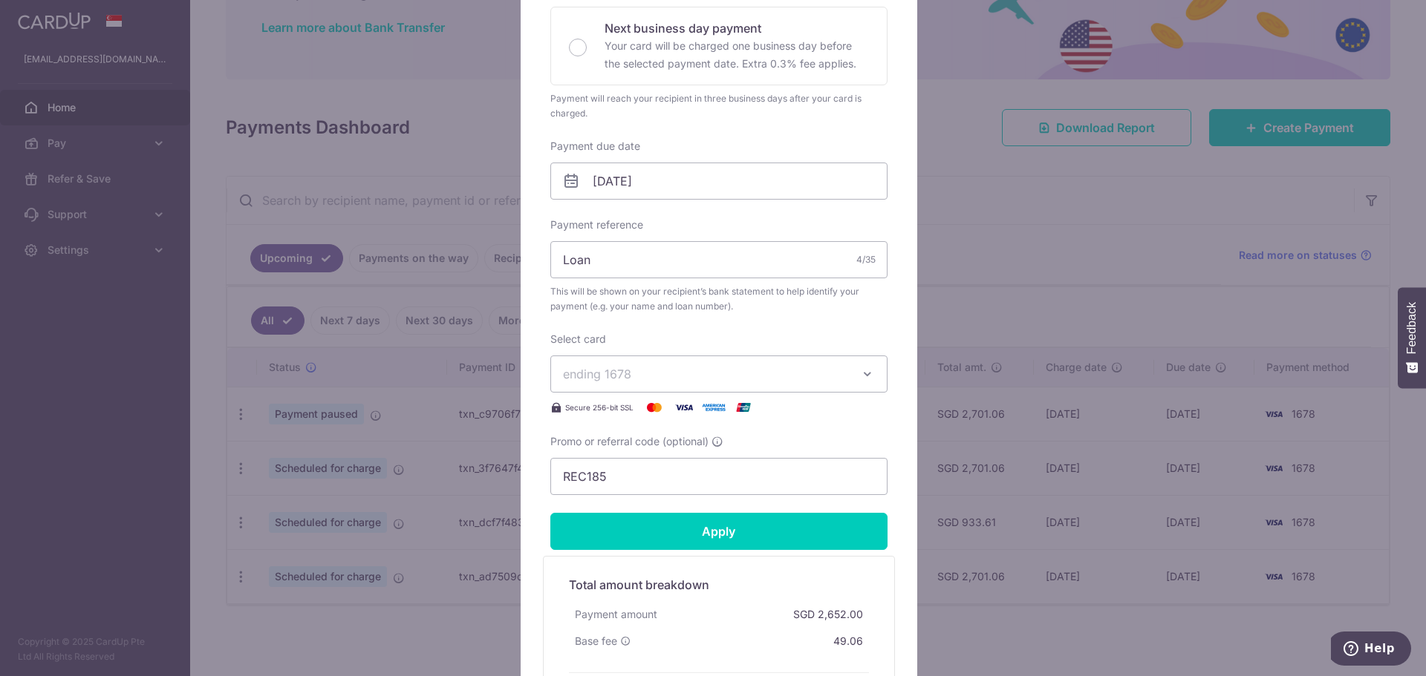
scroll to position [371, 0]
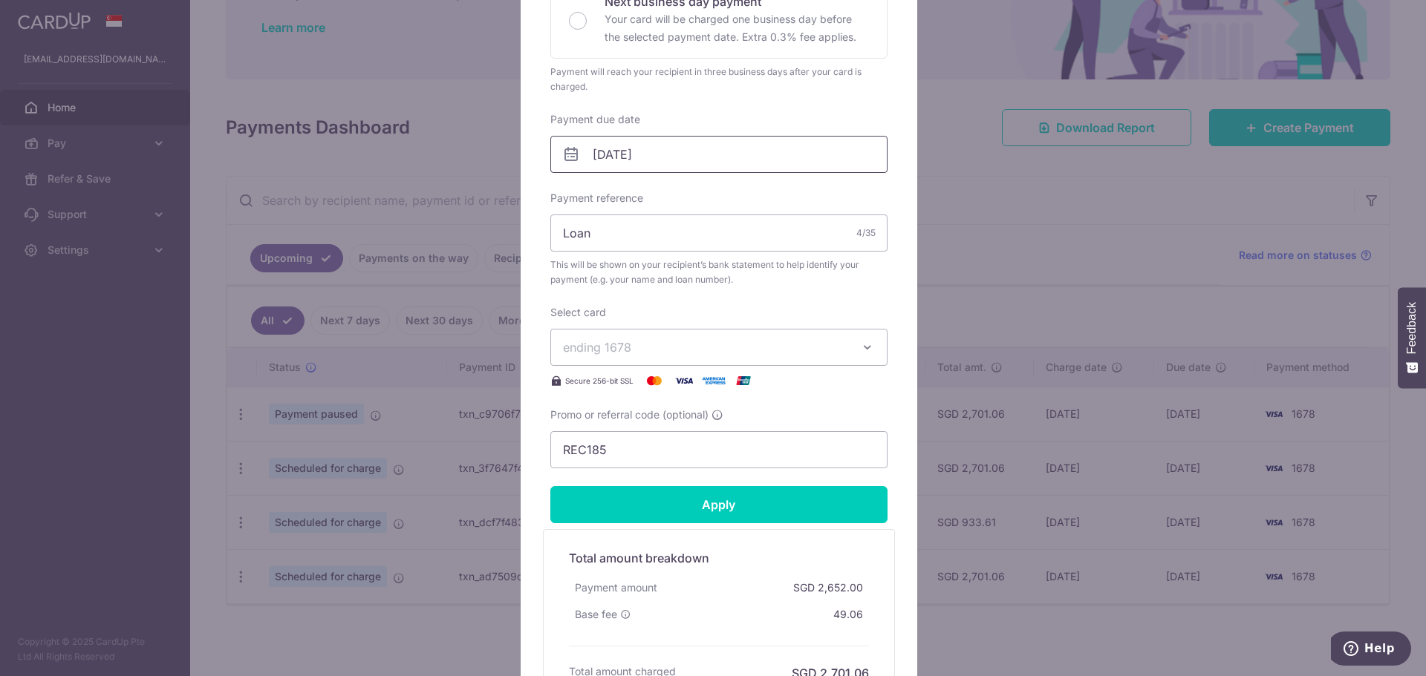
click at [789, 165] on input "09/10/2025" at bounding box center [718, 154] width 337 height 37
click at [754, 200] on link "Next" at bounding box center [754, 195] width 18 height 18
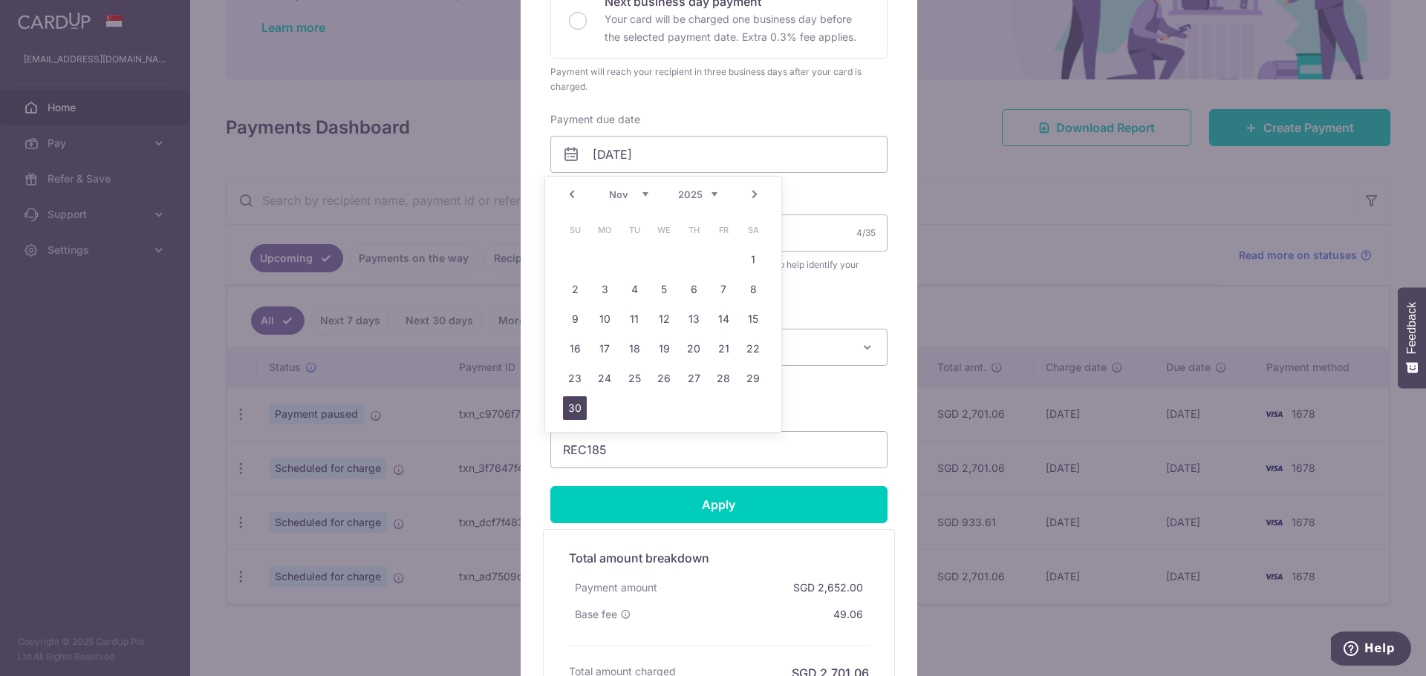
click at [575, 405] on link "30" at bounding box center [575, 408] width 24 height 24
type input "[DATE]"
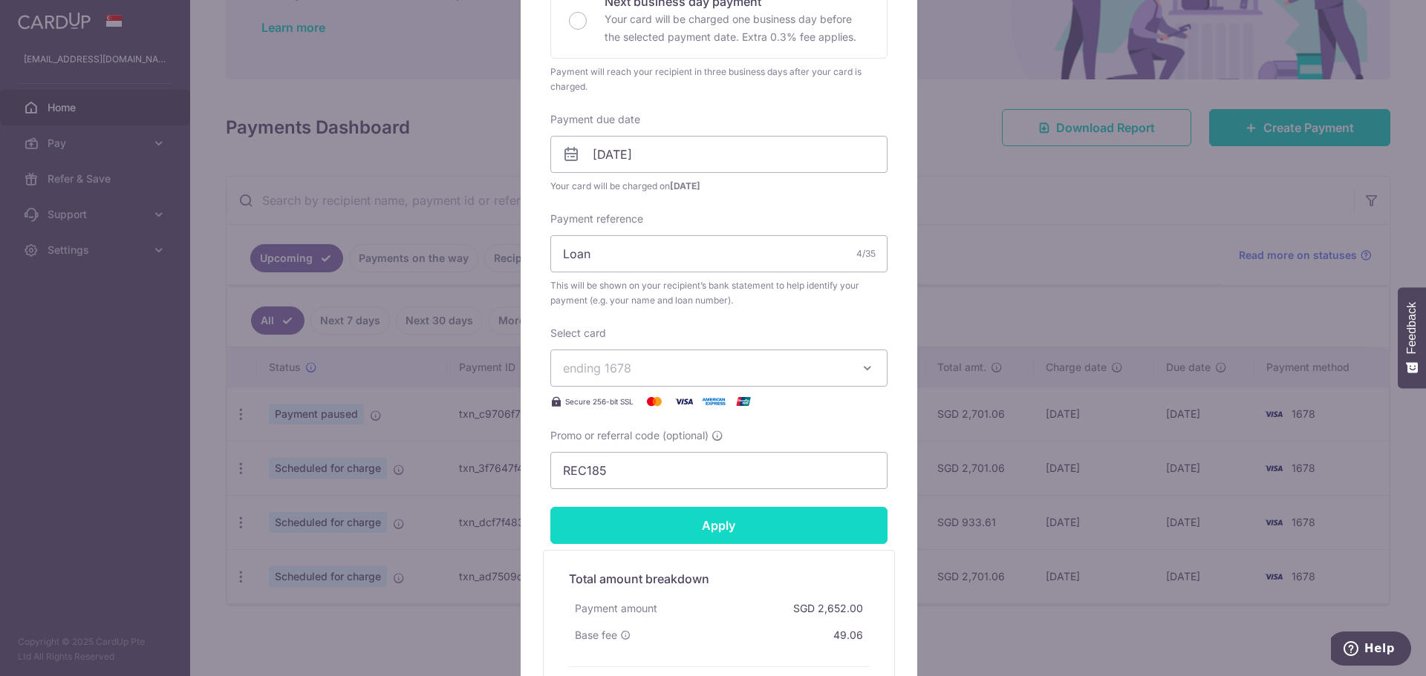
click at [714, 532] on input "Apply" at bounding box center [718, 525] width 337 height 37
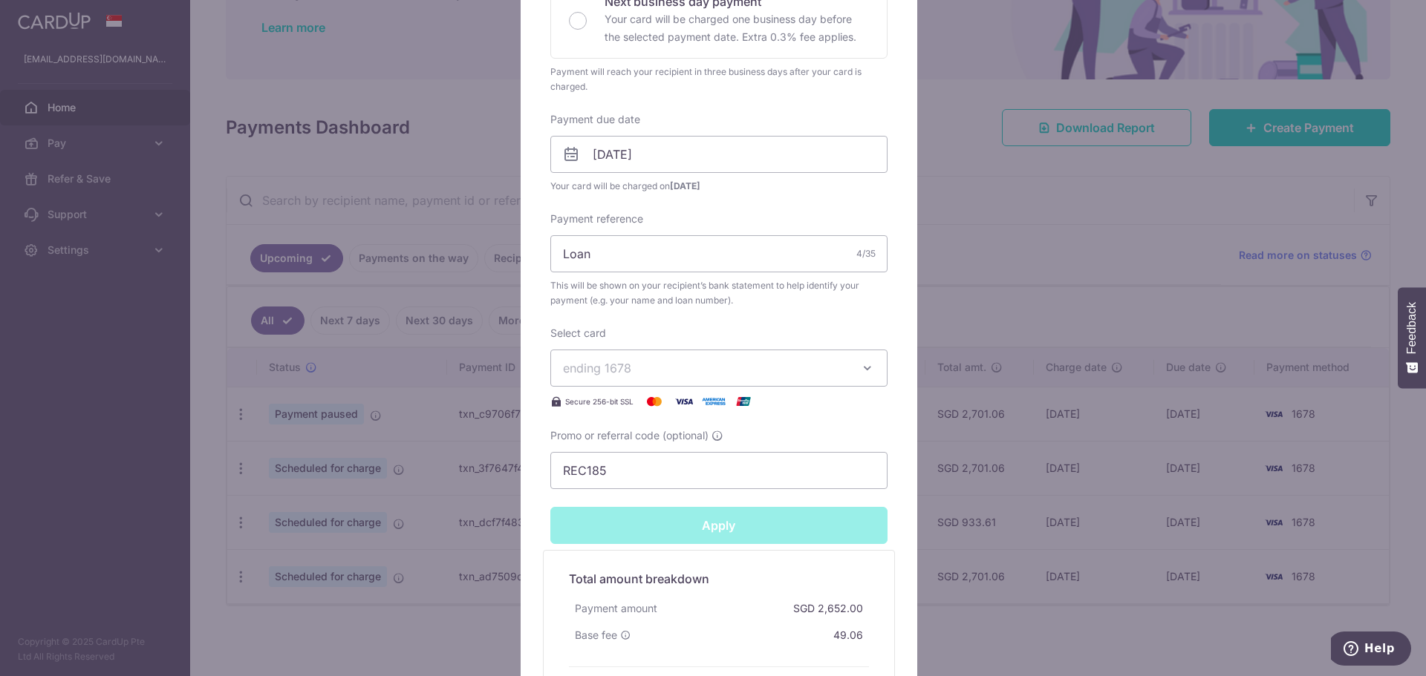
type input "Successfully Applied"
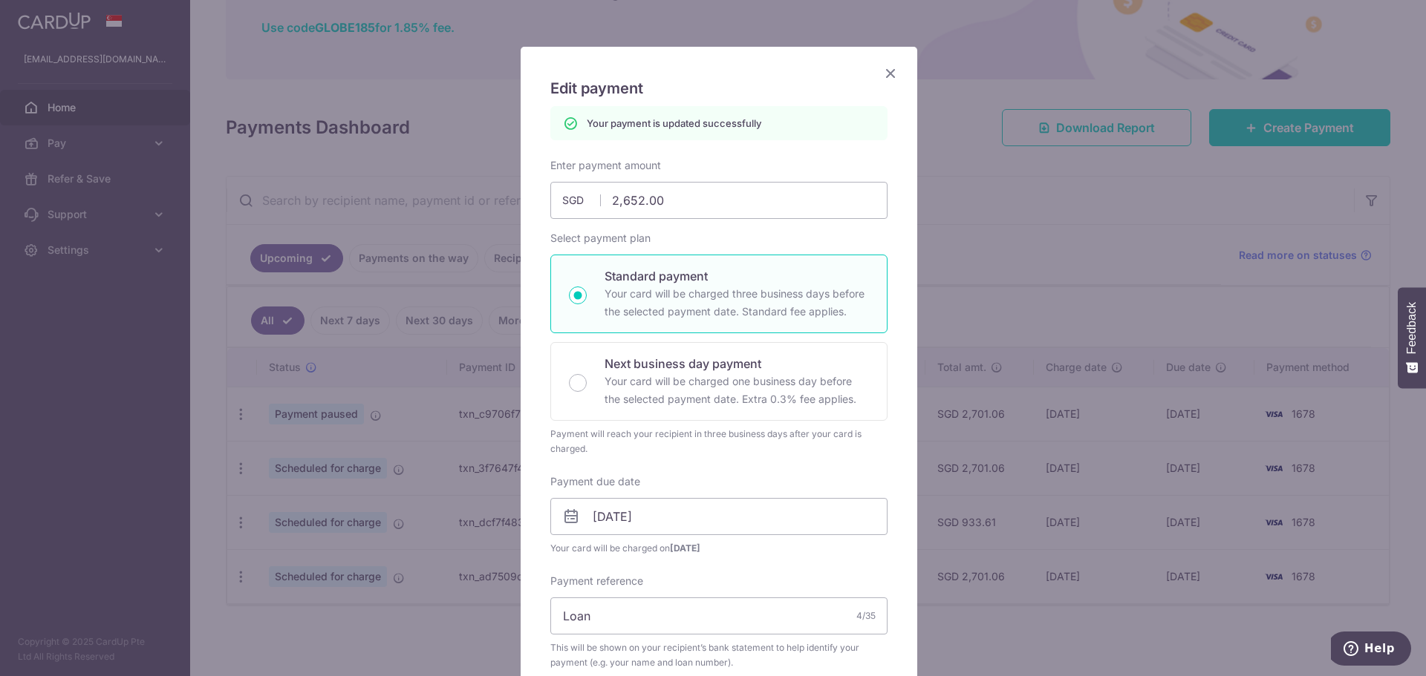
scroll to position [52, 0]
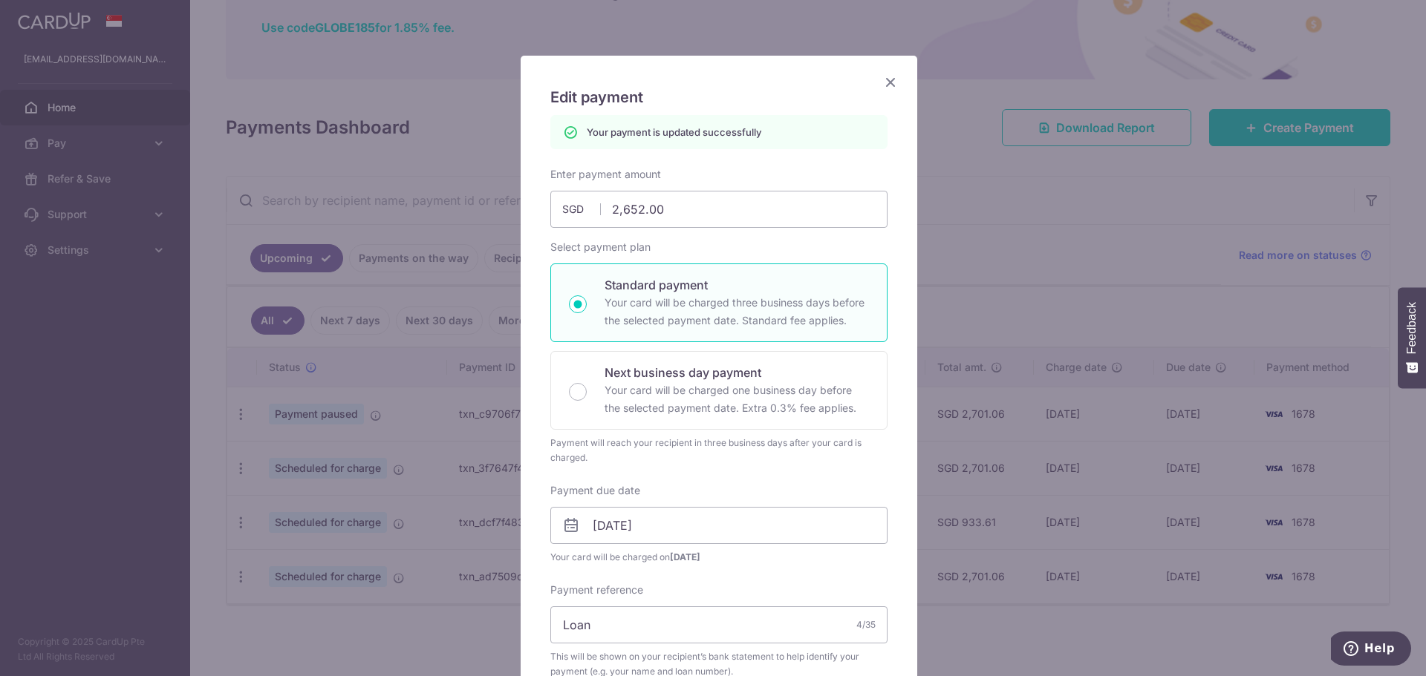
click at [903, 86] on div "Edit payment By clicking apply, you will make changes to all payments to DBS Ba…" at bounding box center [718, 586] width 396 height 1061
drag, startPoint x: 893, startPoint y: 84, endPoint x: 883, endPoint y: 84, distance: 10.4
click at [887, 84] on div "Edit payment By clicking apply, you will make changes to all payments to DBS Ba…" at bounding box center [719, 586] width 398 height 1062
click at [883, 84] on icon "Close" at bounding box center [890, 82] width 18 height 19
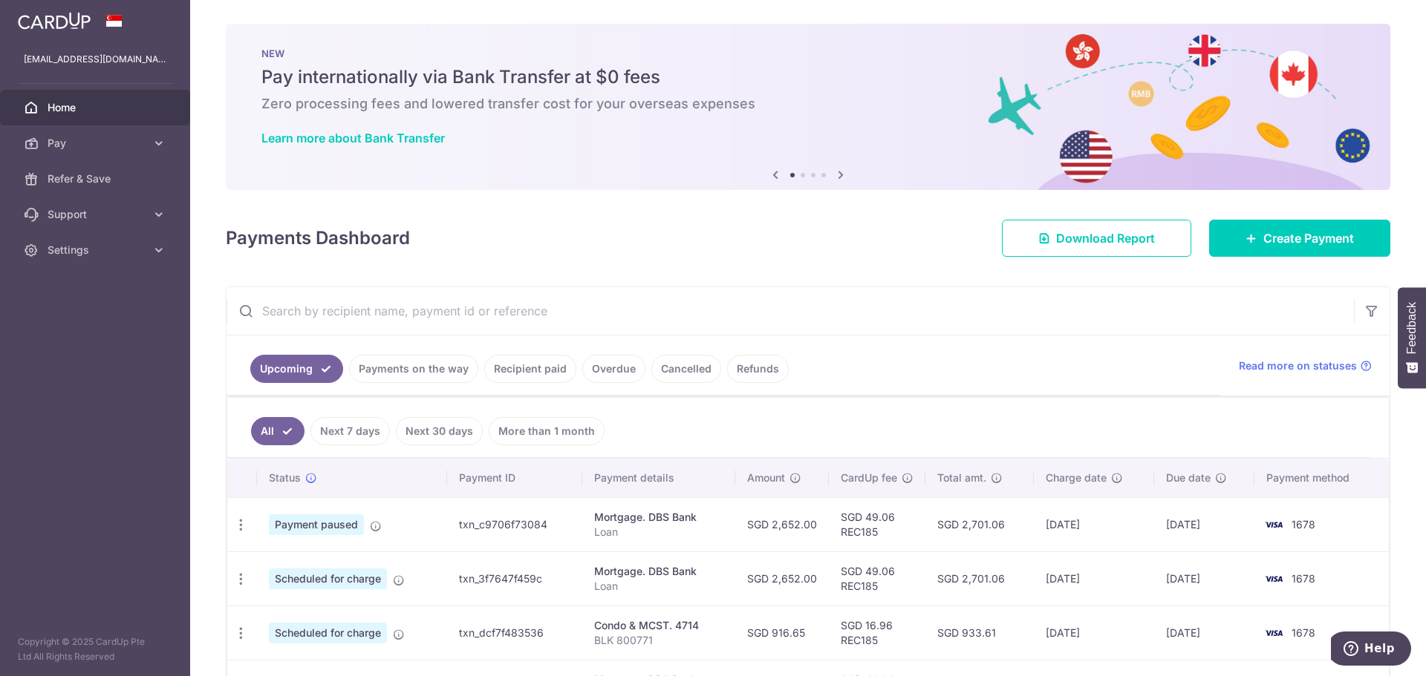
click at [878, 393] on ul "Upcoming Payments on the way Recipient paid Overdue Cancelled Refunds" at bounding box center [723, 366] width 994 height 60
